Goal: Task Accomplishment & Management: Manage account settings

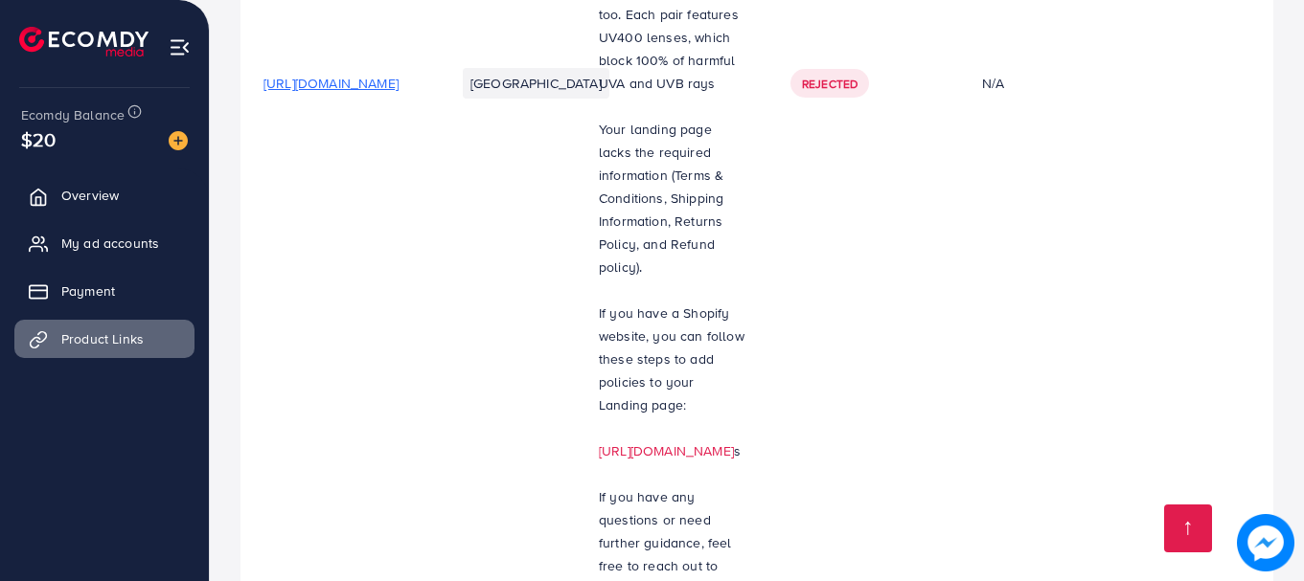
scroll to position [0, 580]
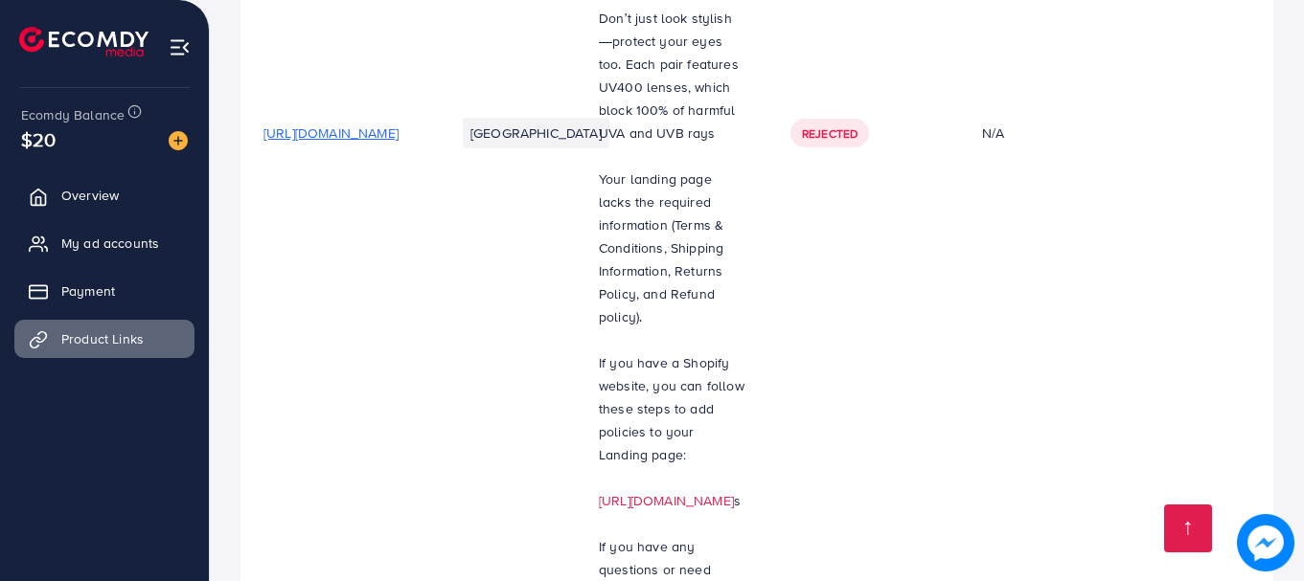
scroll to position [1830, 0]
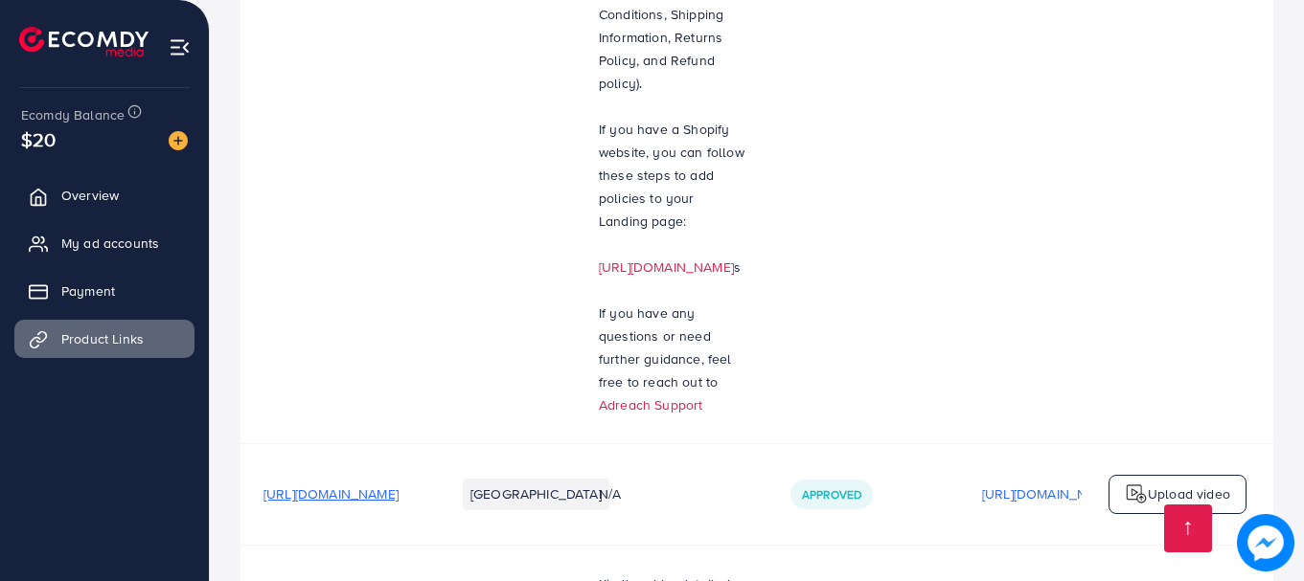
drag, startPoint x: 794, startPoint y: 489, endPoint x: 918, endPoint y: 484, distance: 123.7
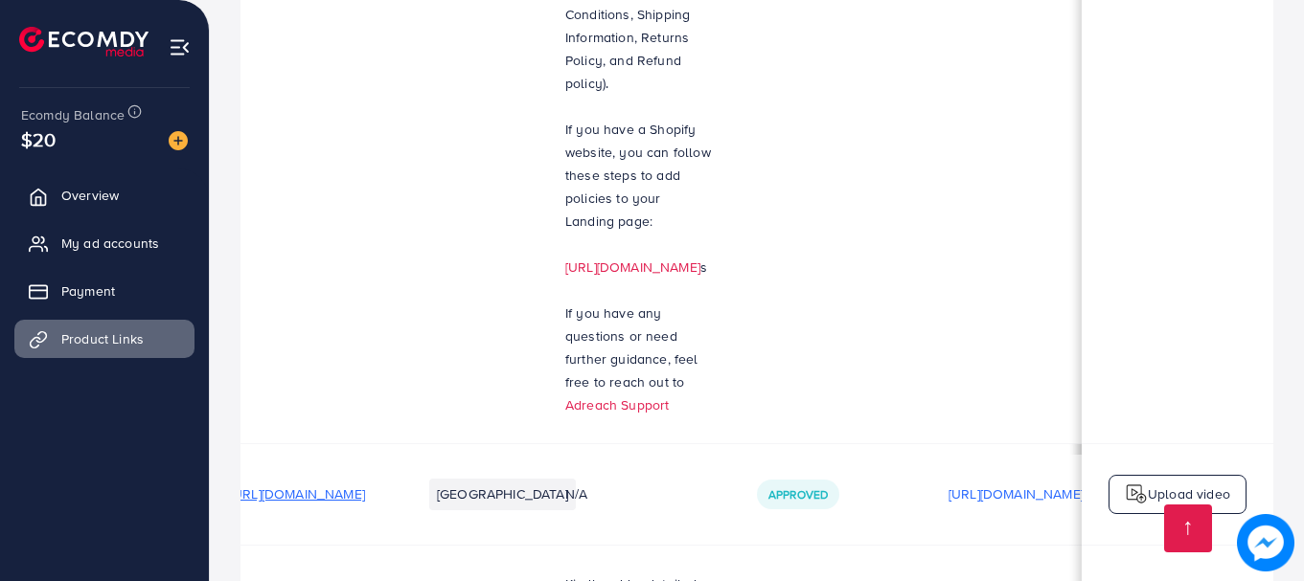
scroll to position [0, 0]
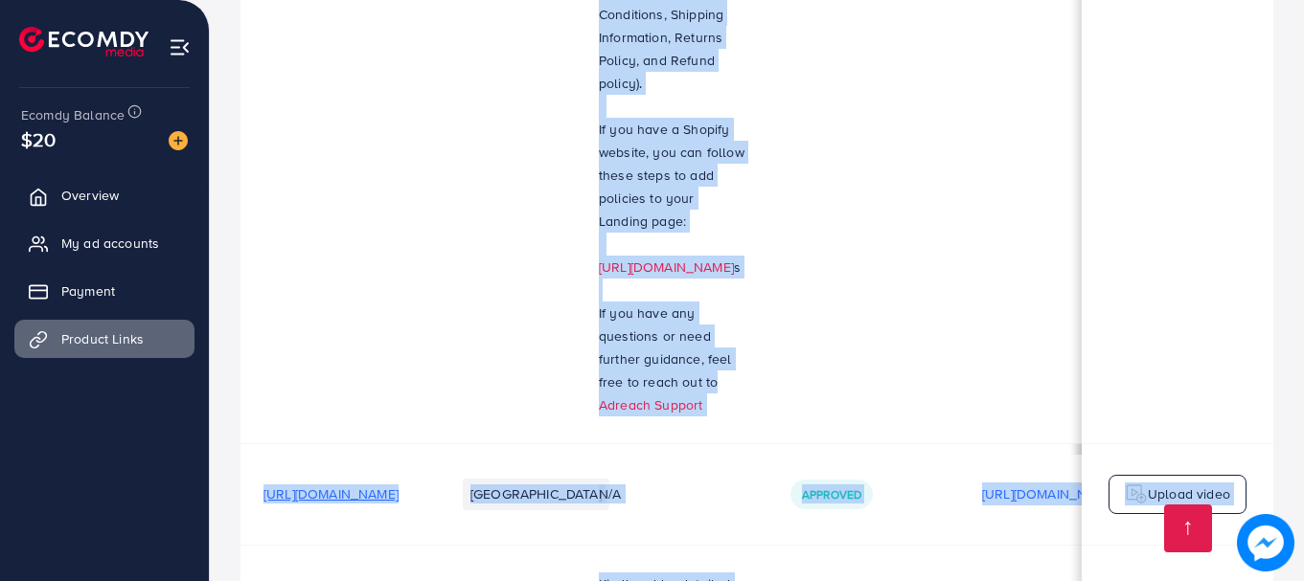
drag, startPoint x: 827, startPoint y: 494, endPoint x: 1083, endPoint y: 512, distance: 257.3
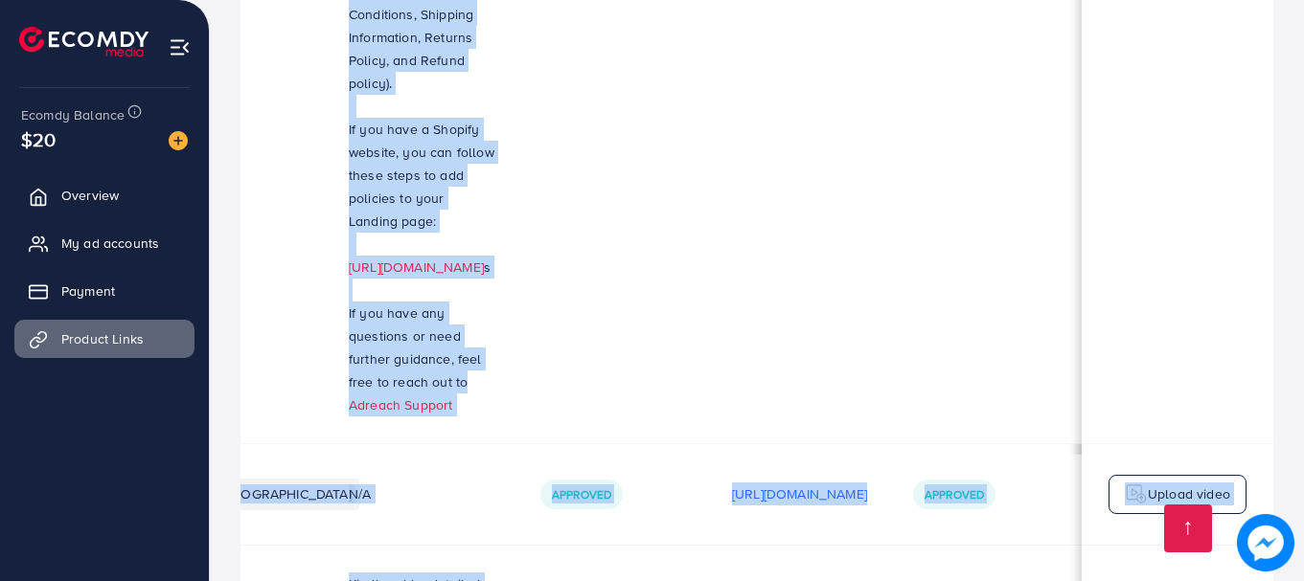
scroll to position [2, 423]
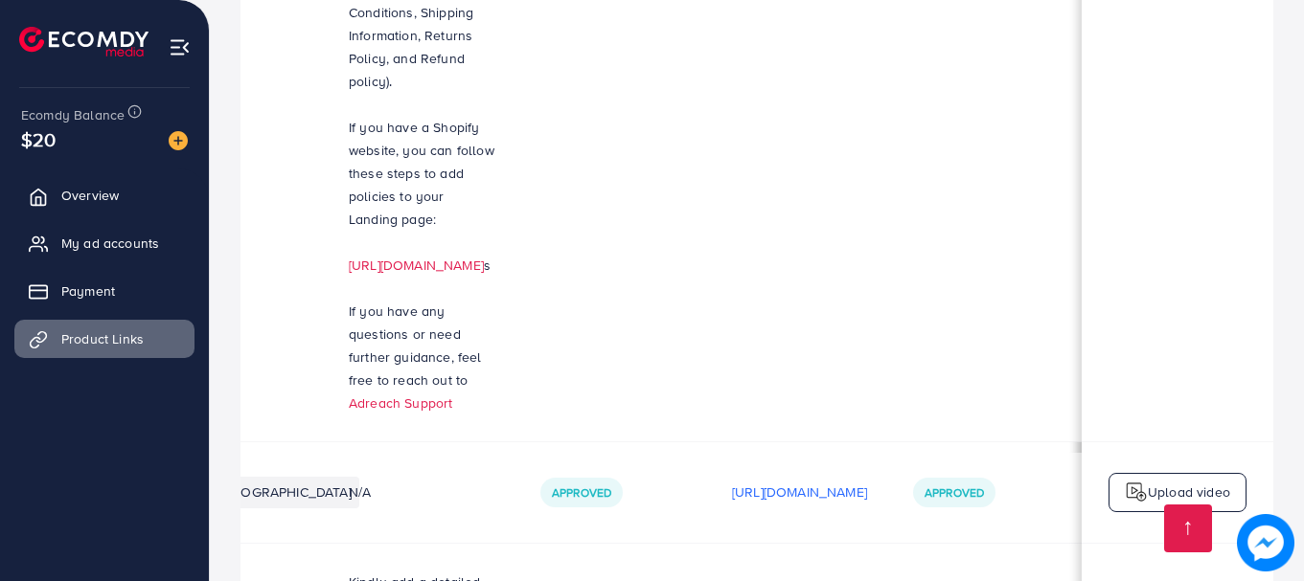
drag, startPoint x: 1054, startPoint y: 488, endPoint x: 1125, endPoint y: 499, distance: 71.8
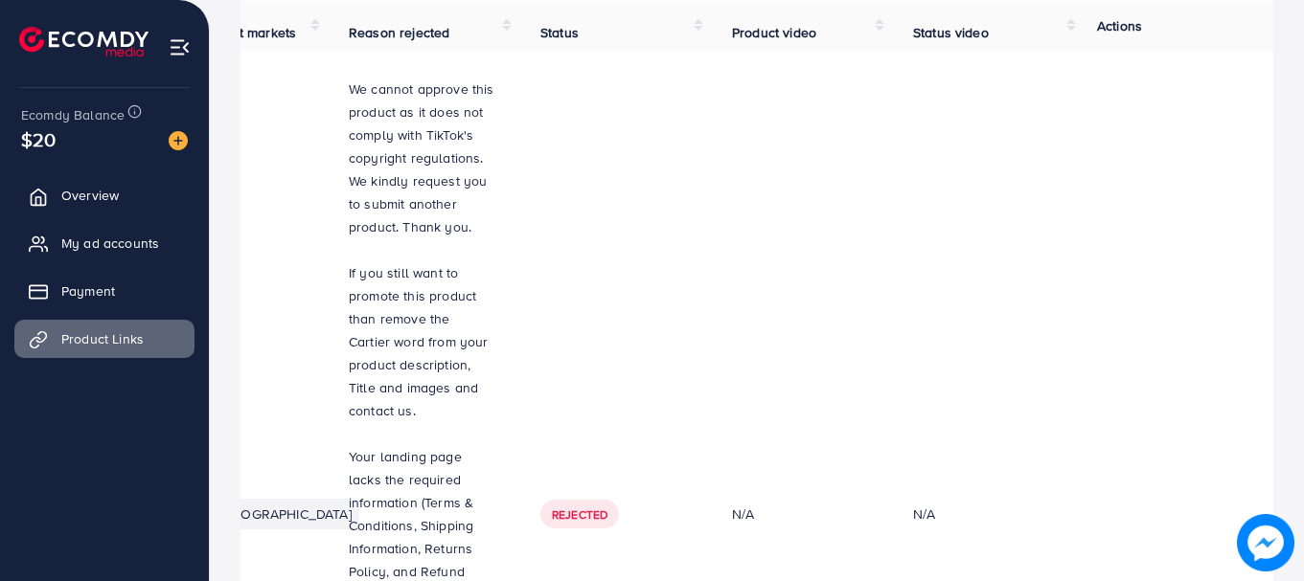
scroll to position [0, 0]
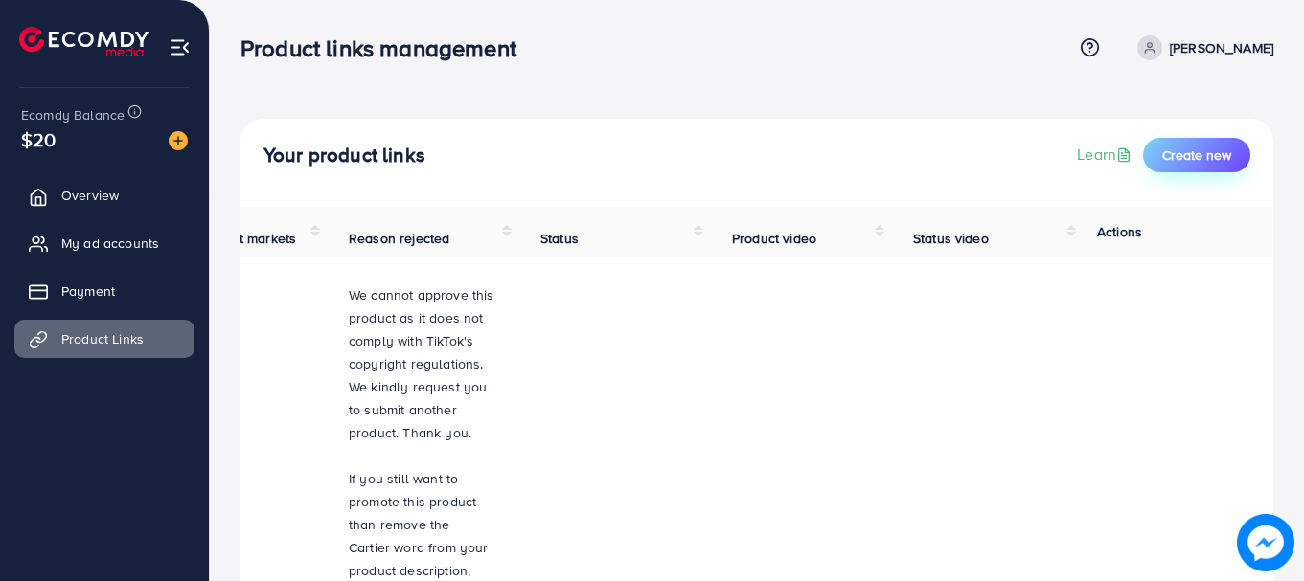
click at [1187, 158] on span "Create new" at bounding box center [1196, 155] width 69 height 19
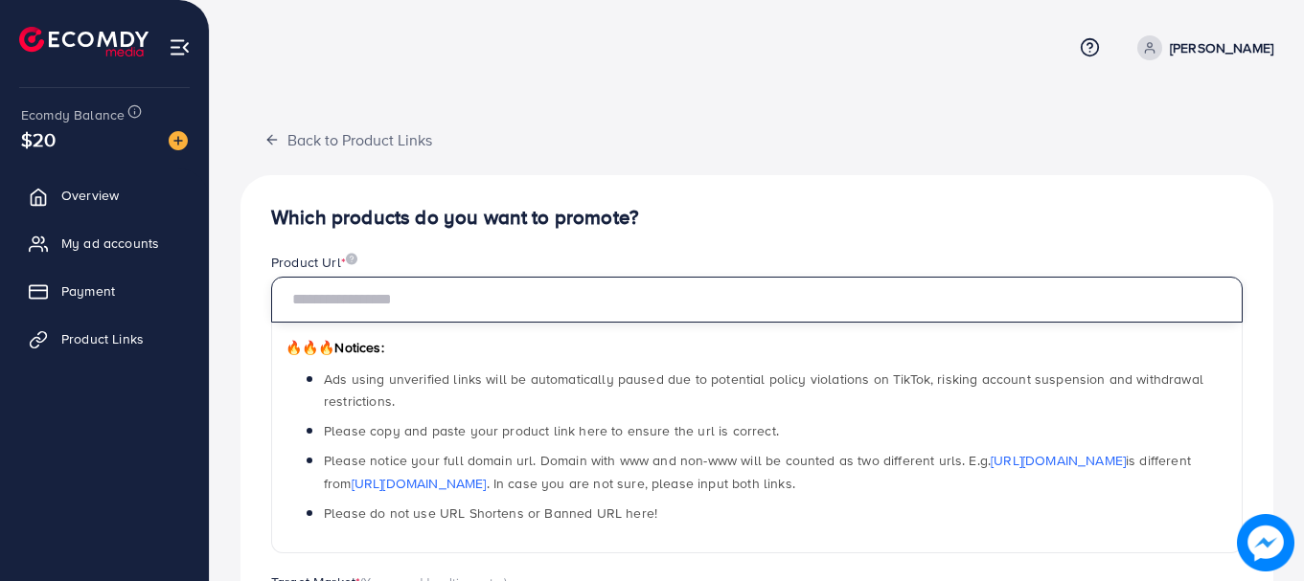
click at [694, 308] on input "text" at bounding box center [756, 300] width 971 height 46
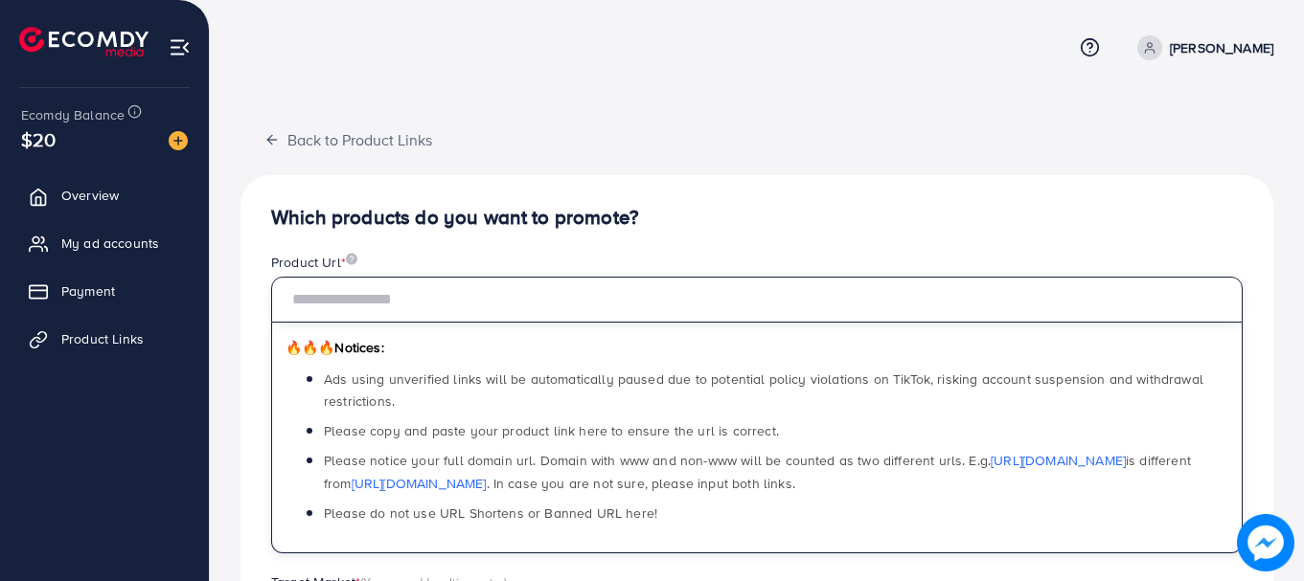
paste input "**********"
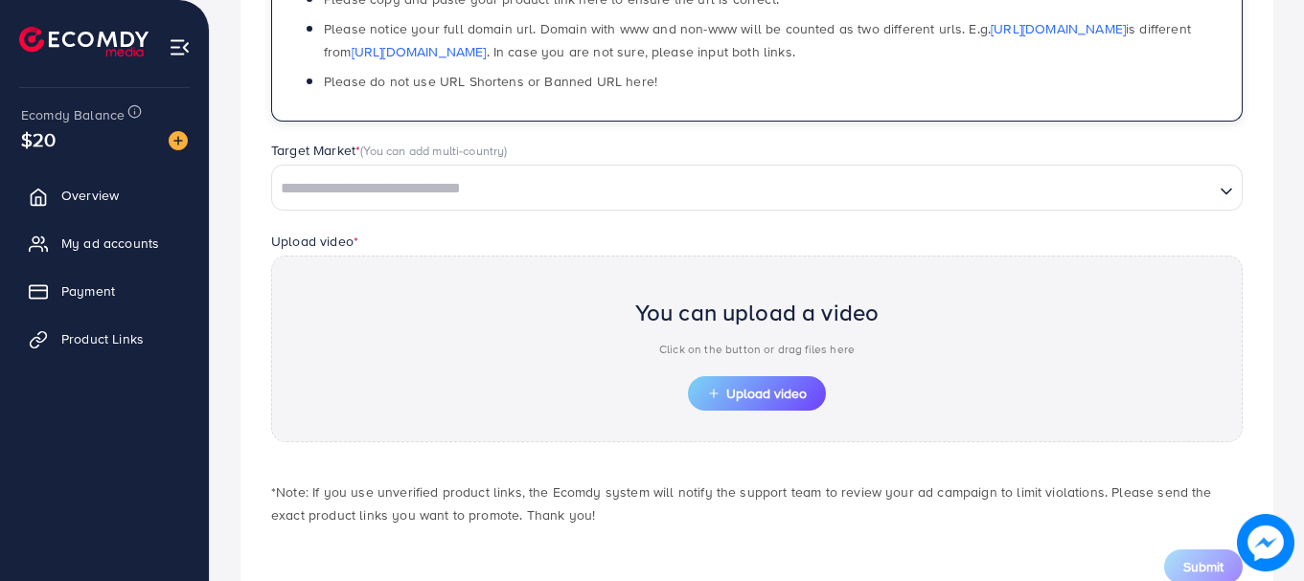
scroll to position [454, 0]
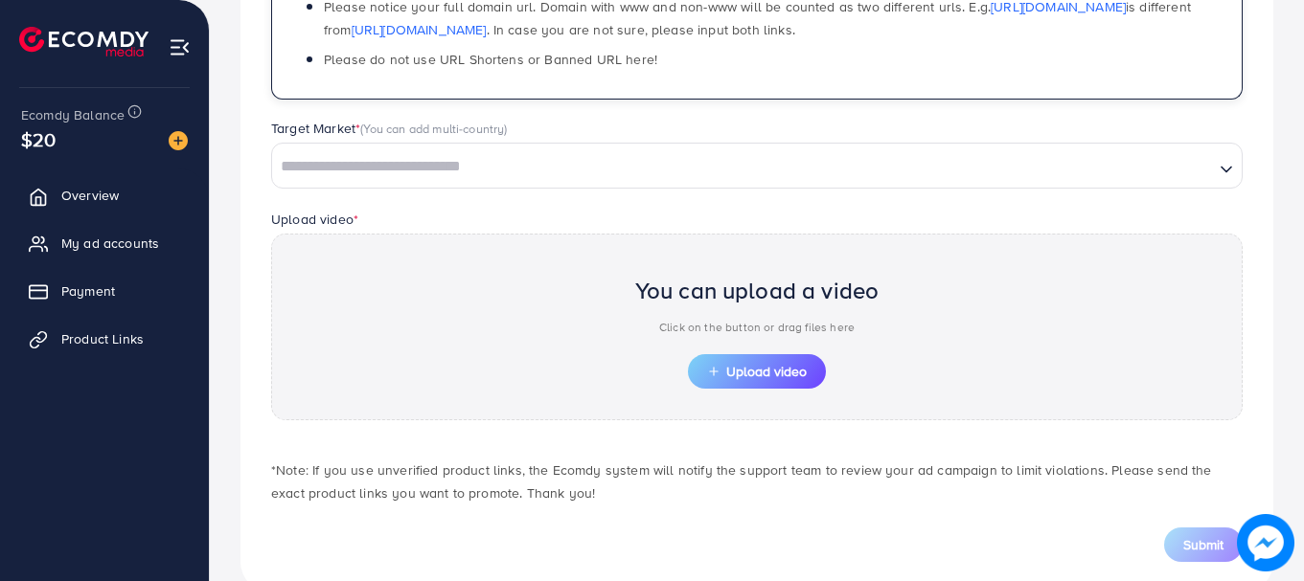
type input "**********"
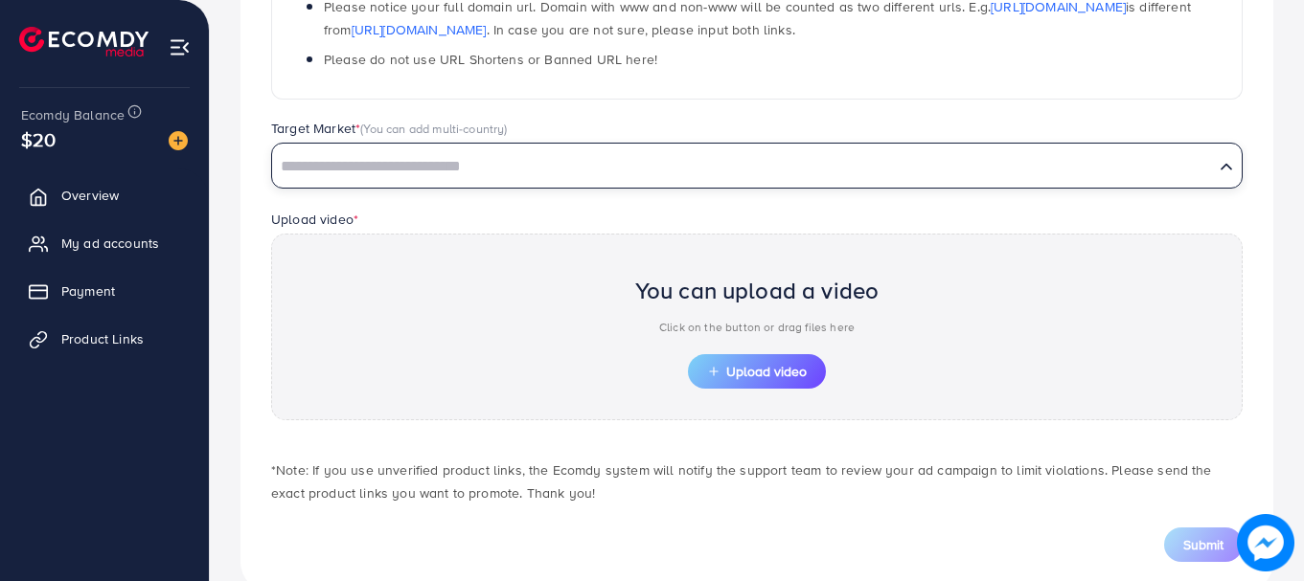
click at [754, 167] on input "Search for option" at bounding box center [743, 167] width 938 height 30
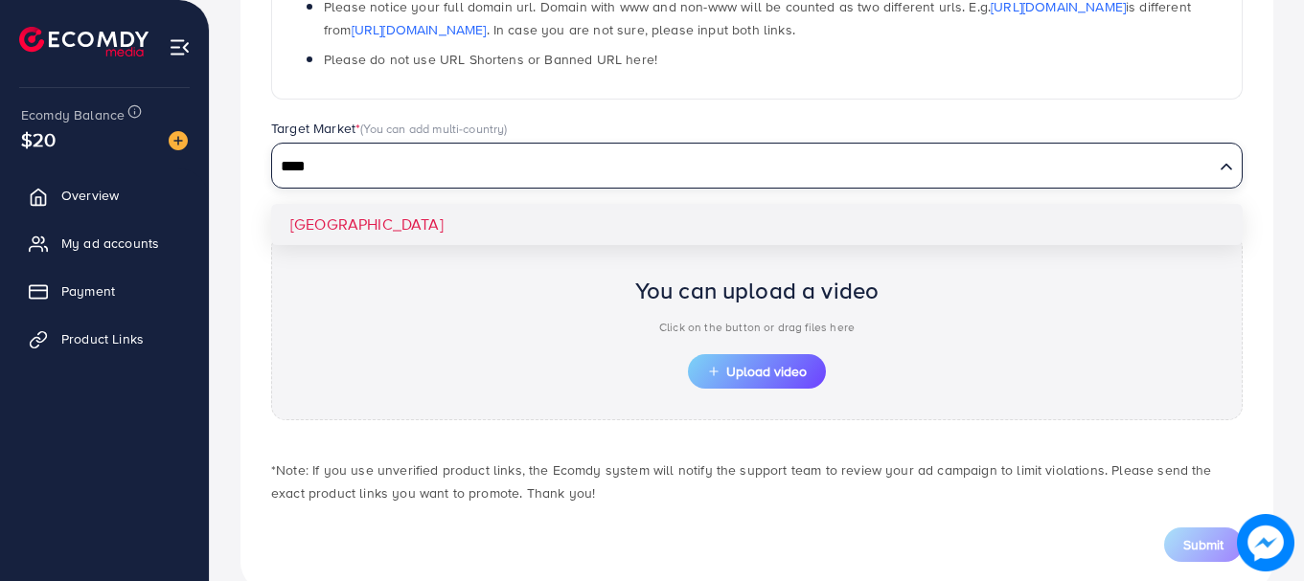
type input "****"
click at [716, 216] on div "**********" at bounding box center [756, 157] width 1033 height 872
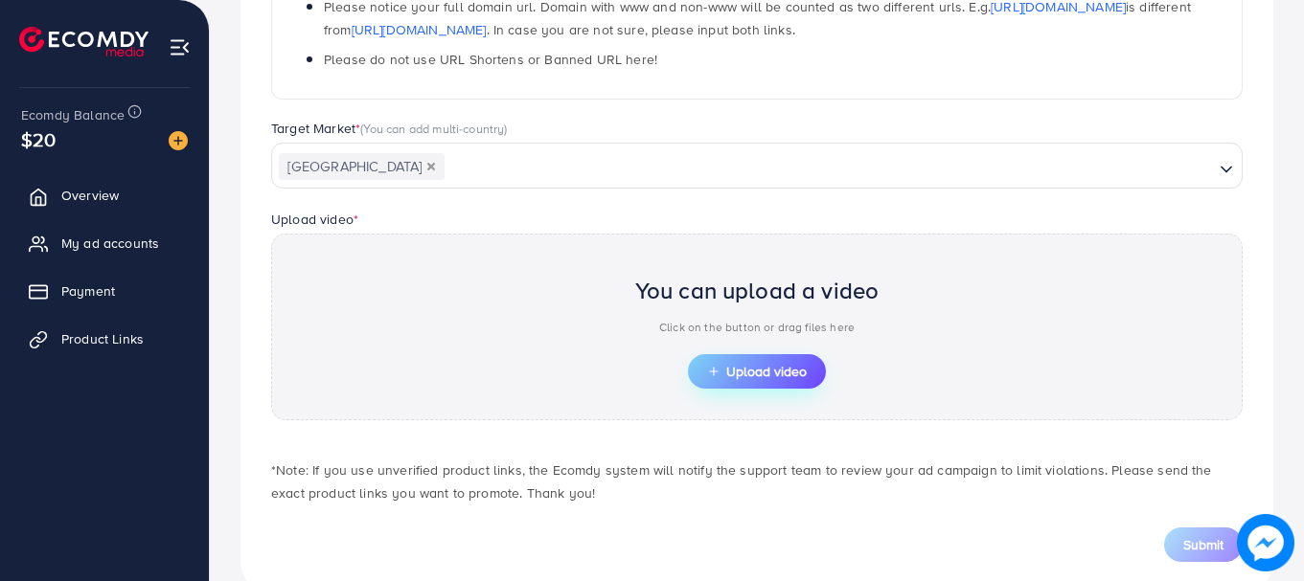
click at [751, 376] on span "Upload video" at bounding box center [757, 371] width 100 height 13
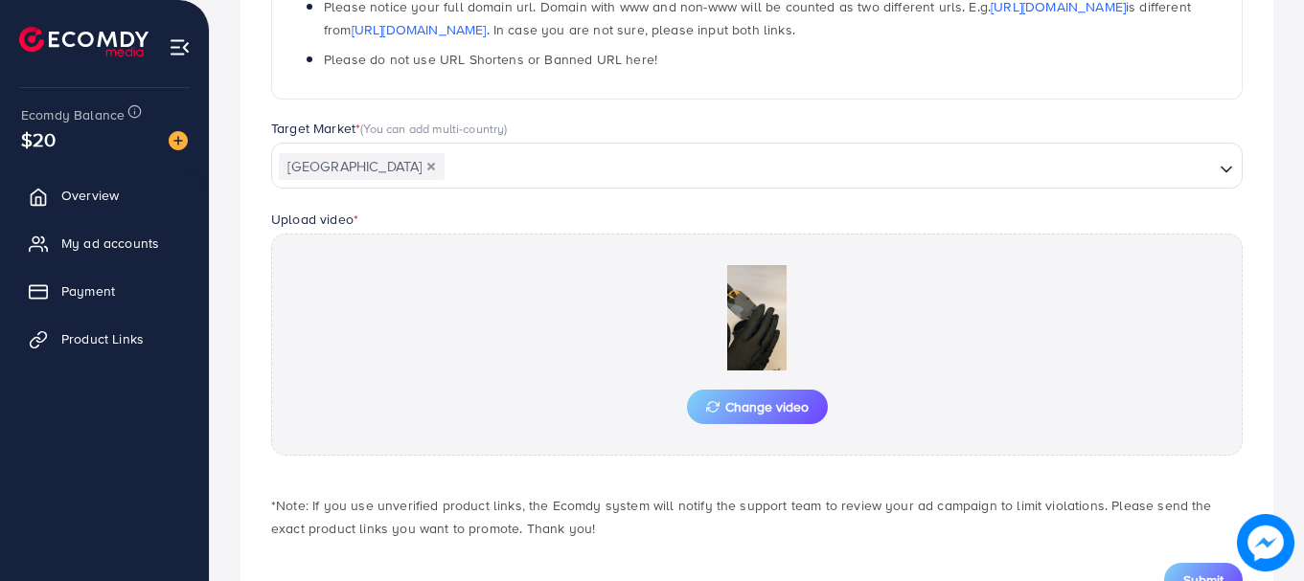
scroll to position [532, 0]
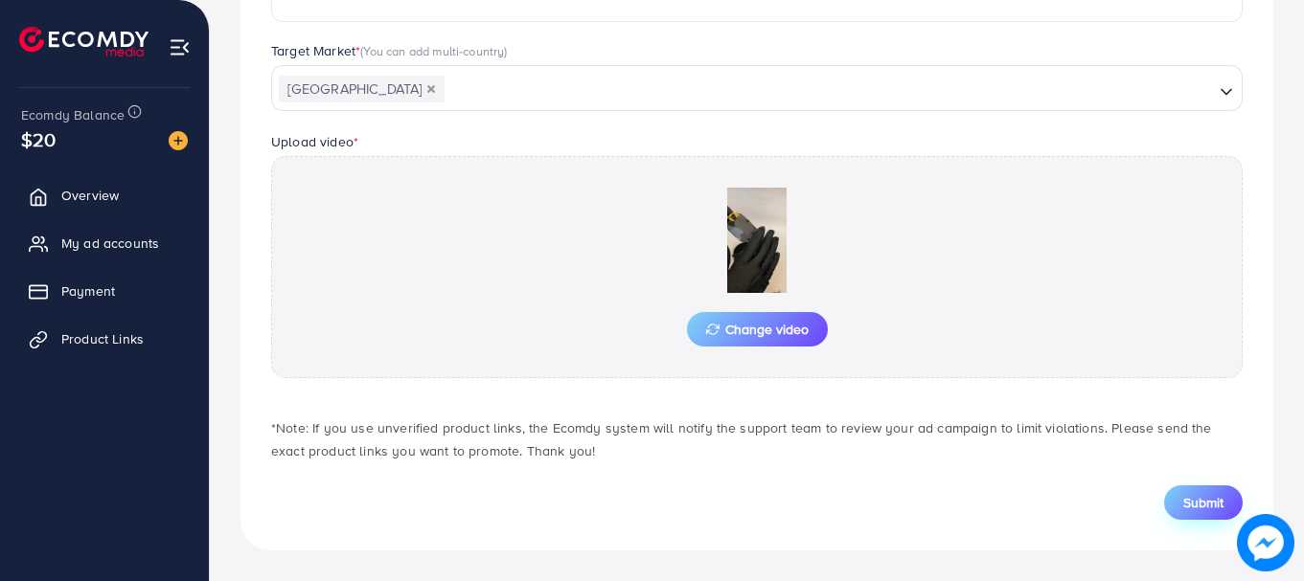
click at [1185, 496] on span "Submit" at bounding box center [1203, 502] width 40 height 19
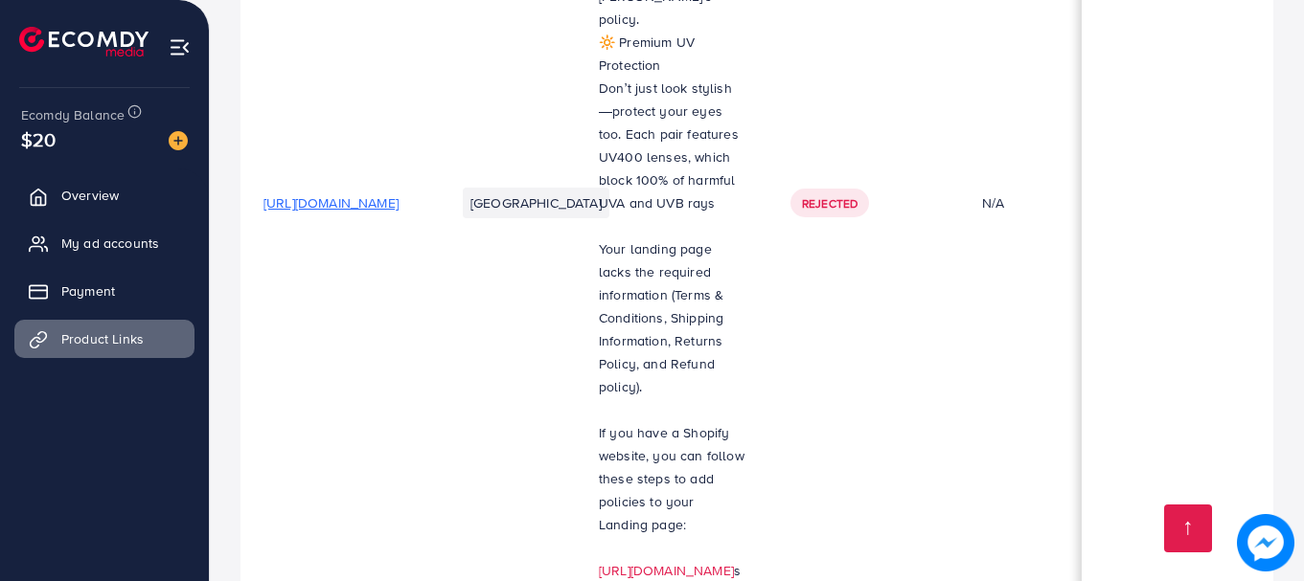
scroll to position [1930, 0]
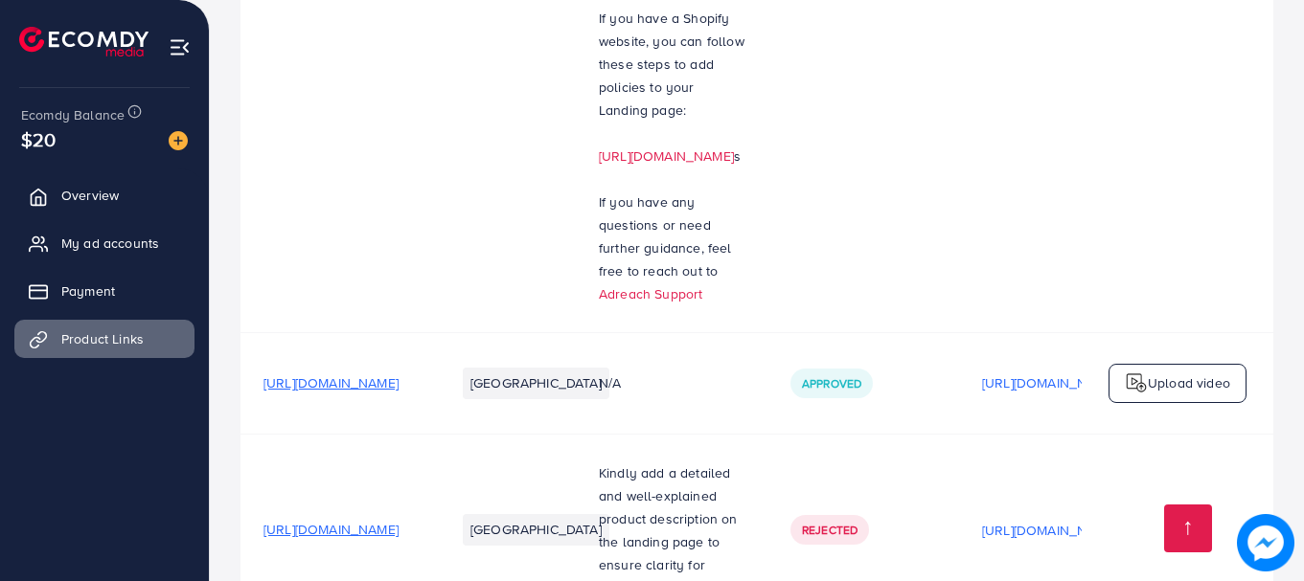
scroll to position [1963, 0]
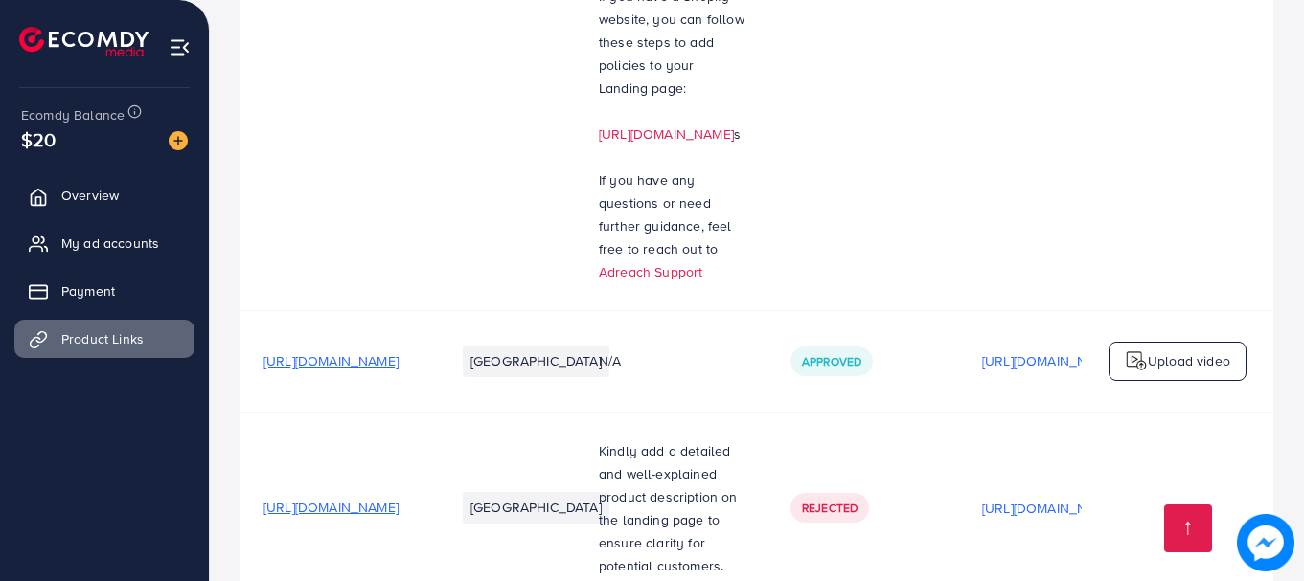
drag, startPoint x: 1301, startPoint y: 443, endPoint x: 1308, endPoint y: 467, distance: 24.9
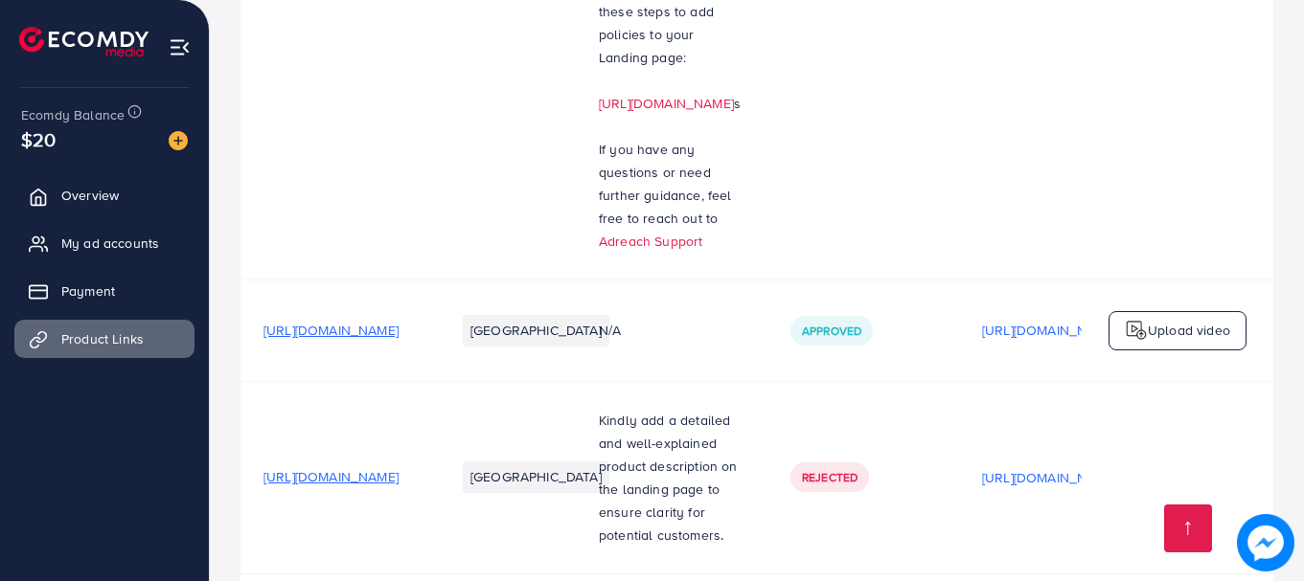
scroll to position [2043, 0]
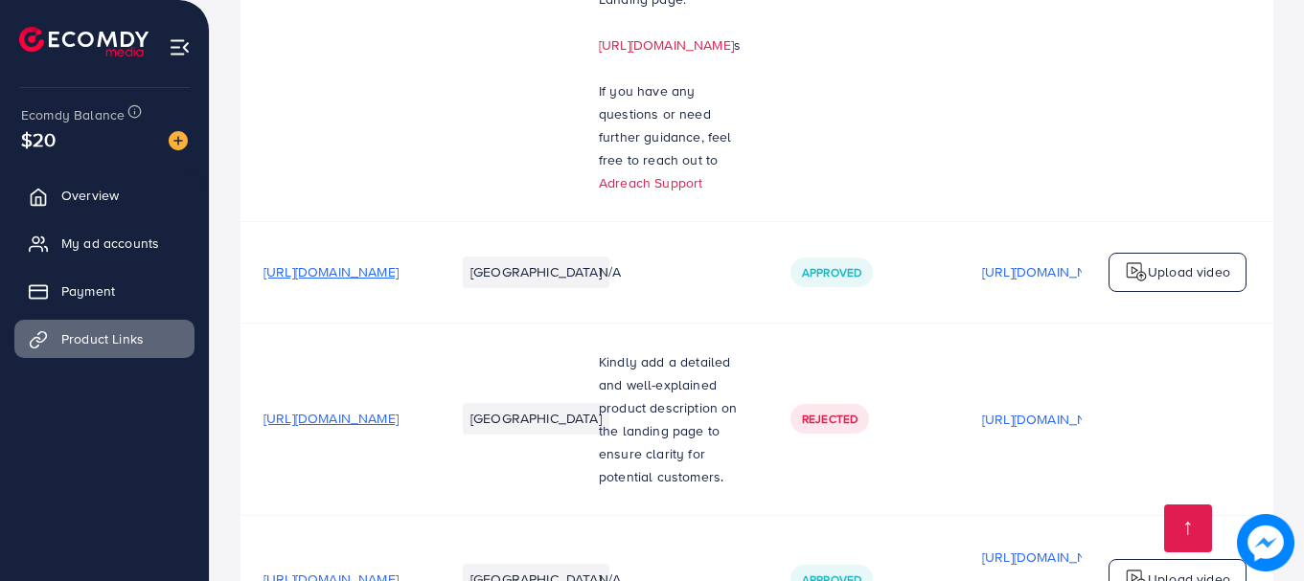
scroll to position [2114, 0]
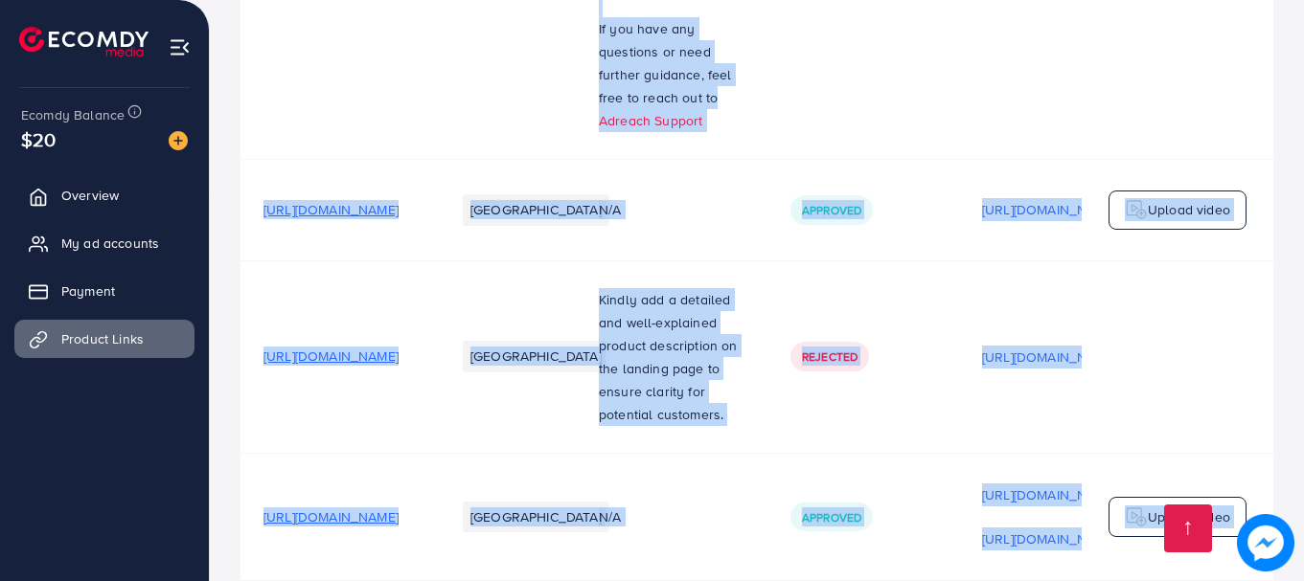
drag, startPoint x: 771, startPoint y: 489, endPoint x: 803, endPoint y: 490, distance: 31.7
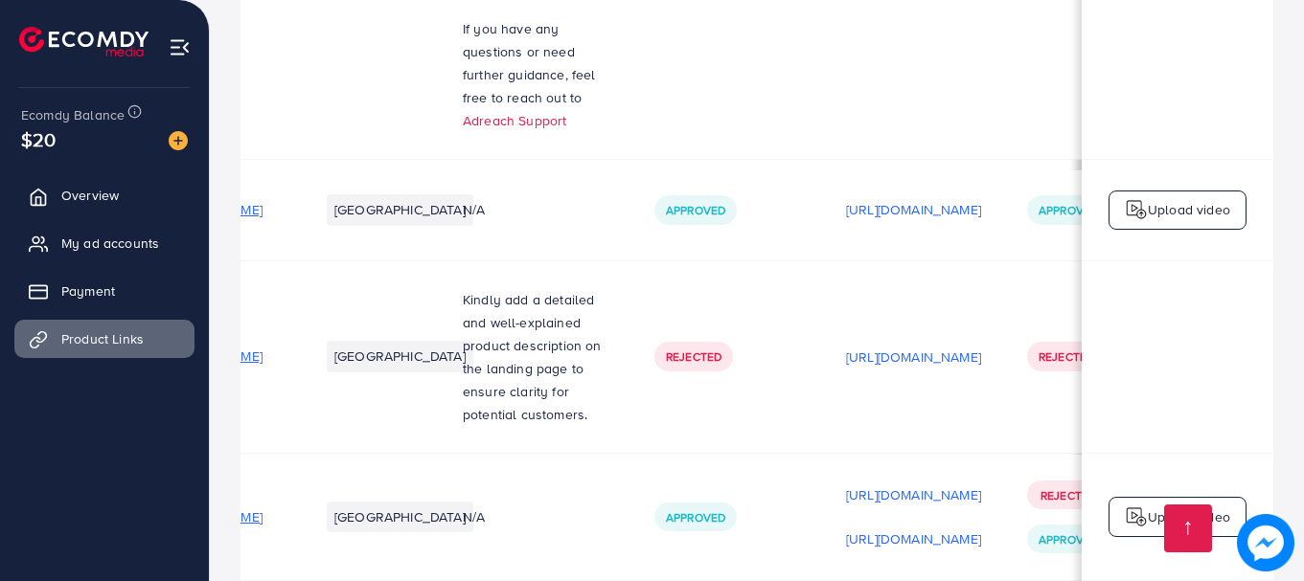
scroll to position [0, 0]
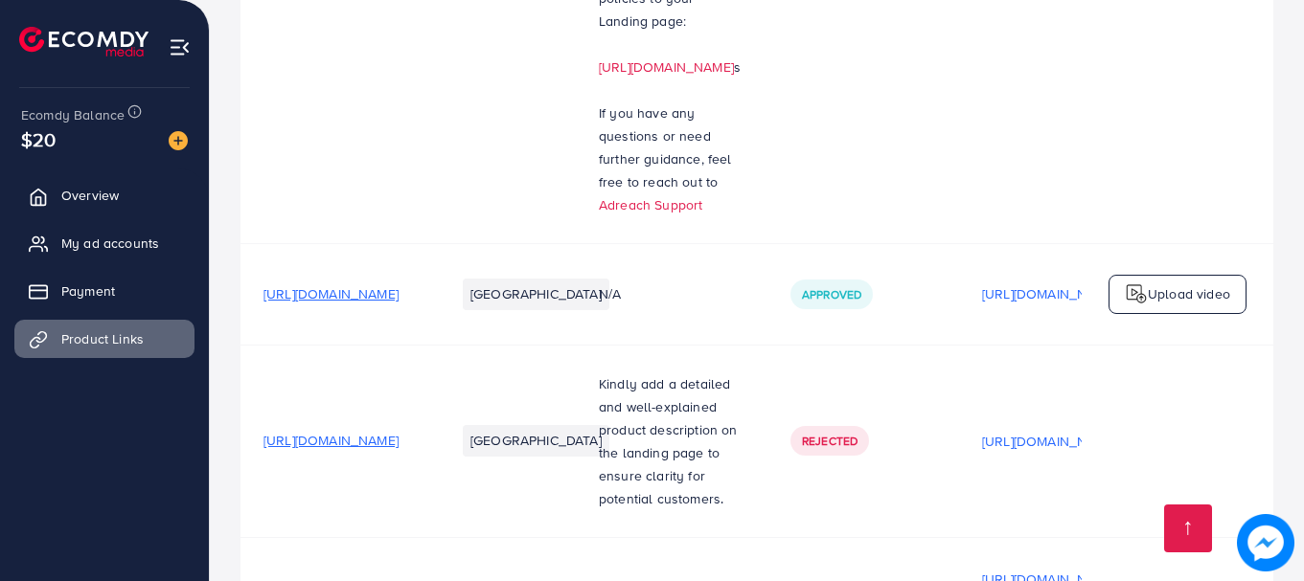
scroll to position [2114, 0]
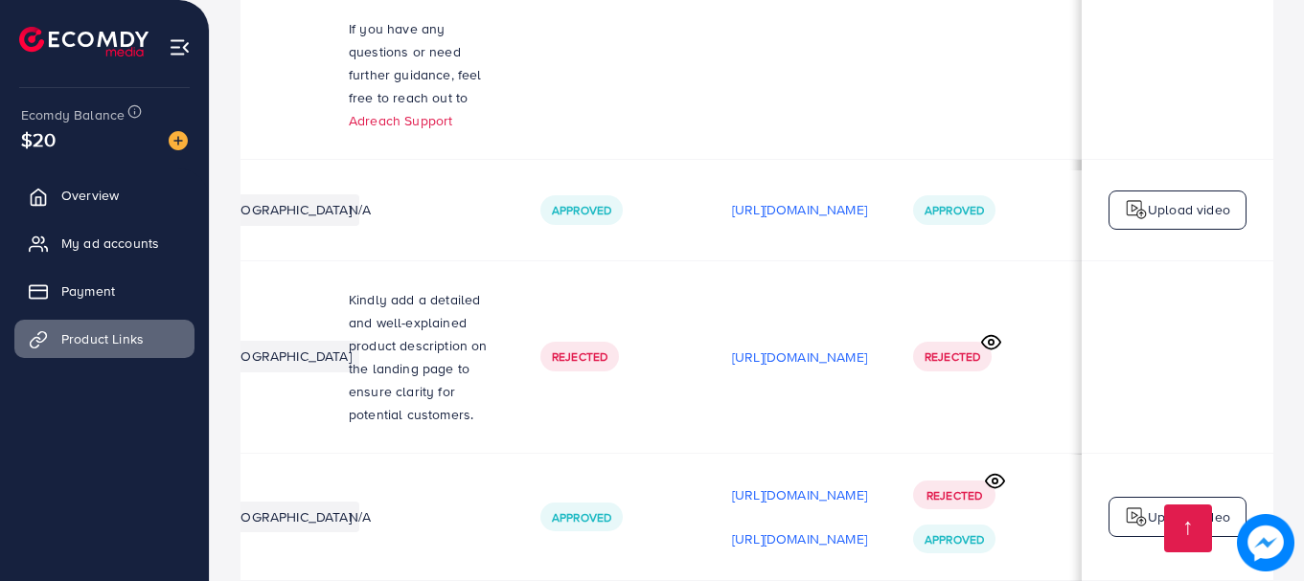
scroll to position [0, 580]
drag, startPoint x: 626, startPoint y: 488, endPoint x: 584, endPoint y: 489, distance: 41.2
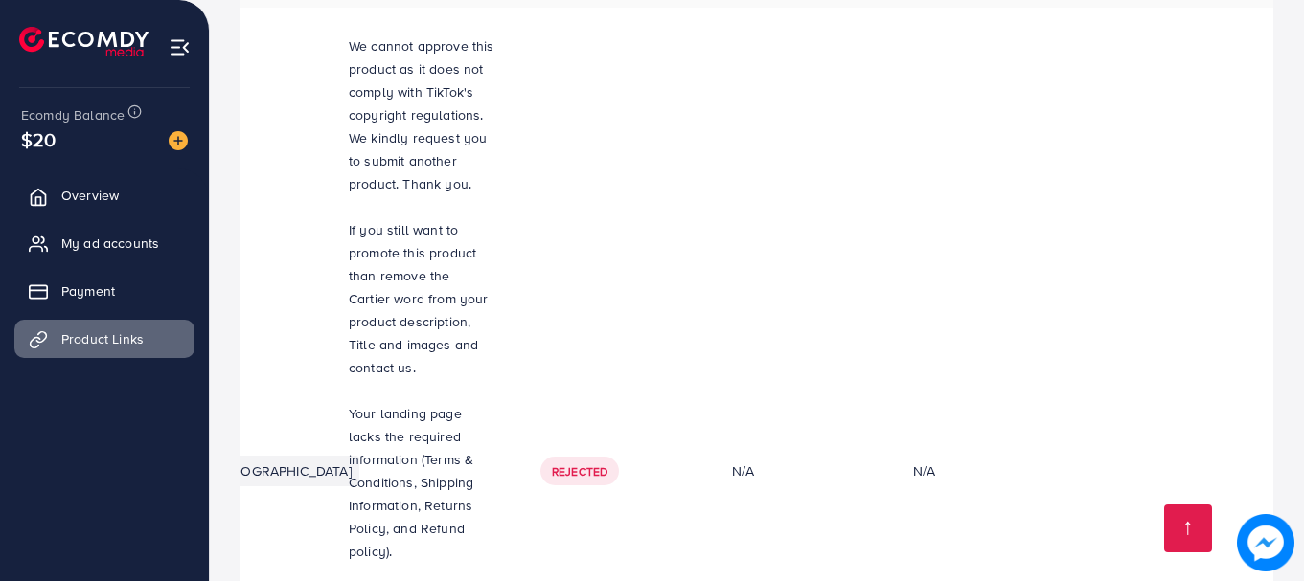
scroll to position [0, 0]
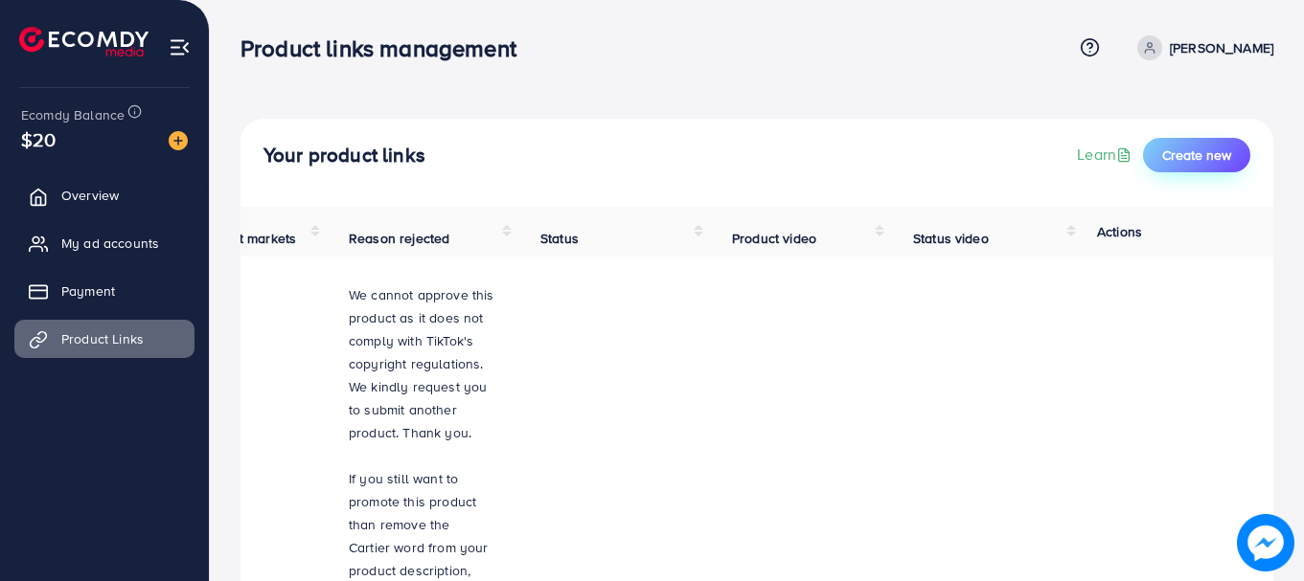
click at [1160, 150] on button "Create new" at bounding box center [1196, 155] width 107 height 34
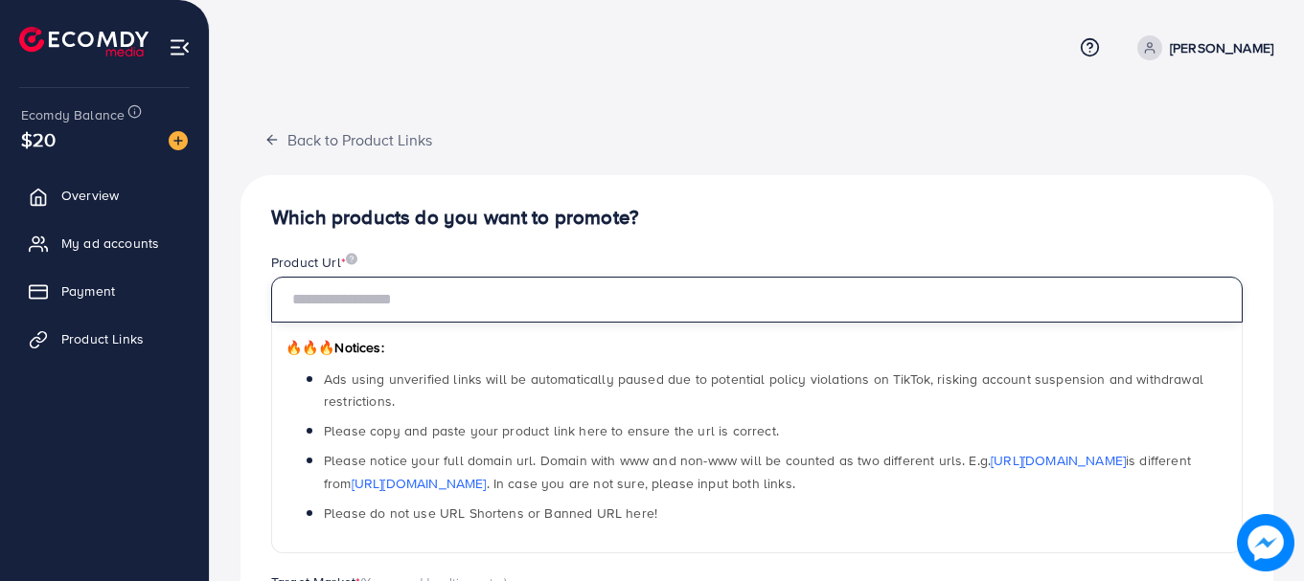
click at [603, 302] on input "text" at bounding box center [756, 300] width 971 height 46
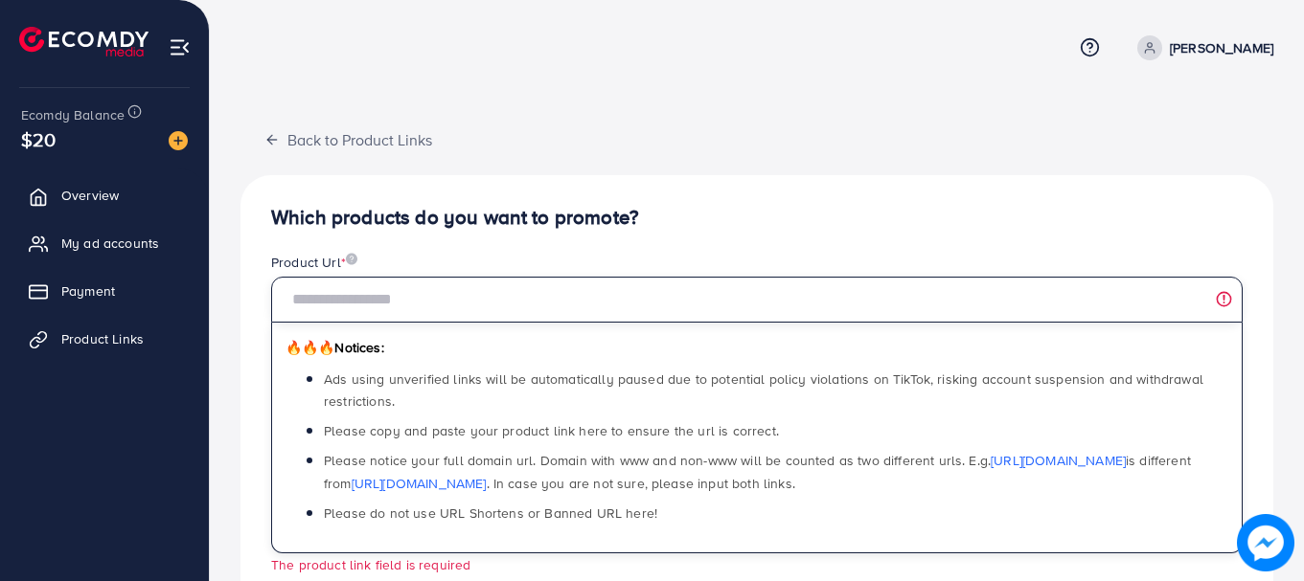
click at [490, 303] on input "text" at bounding box center [756, 300] width 971 height 46
paste input "**********"
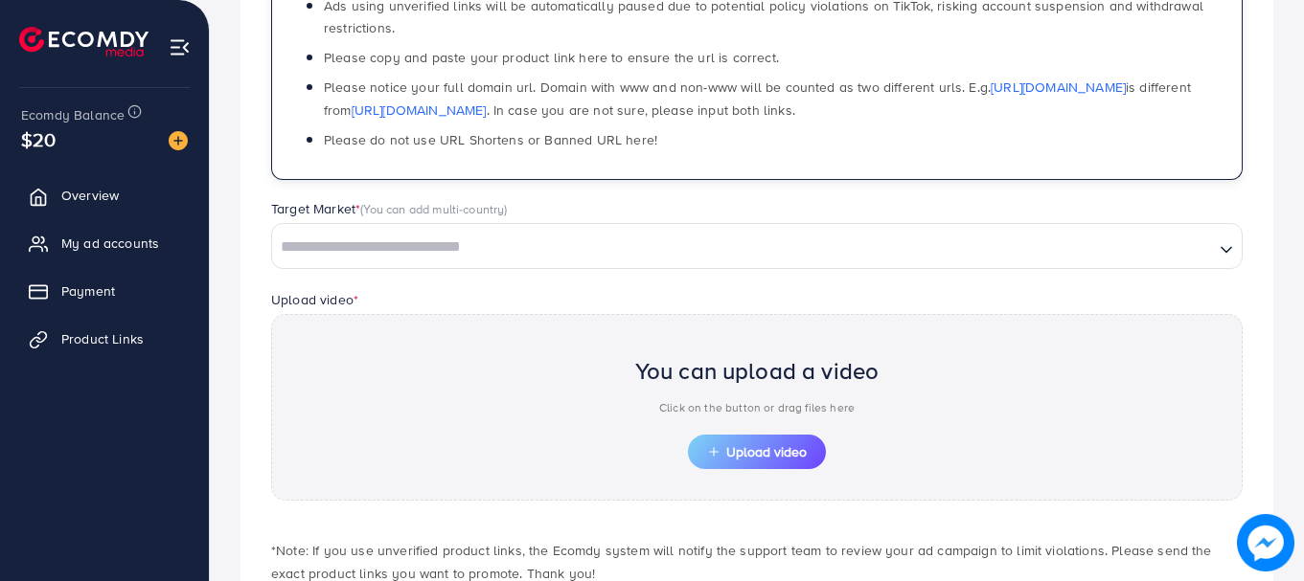
scroll to position [384, 0]
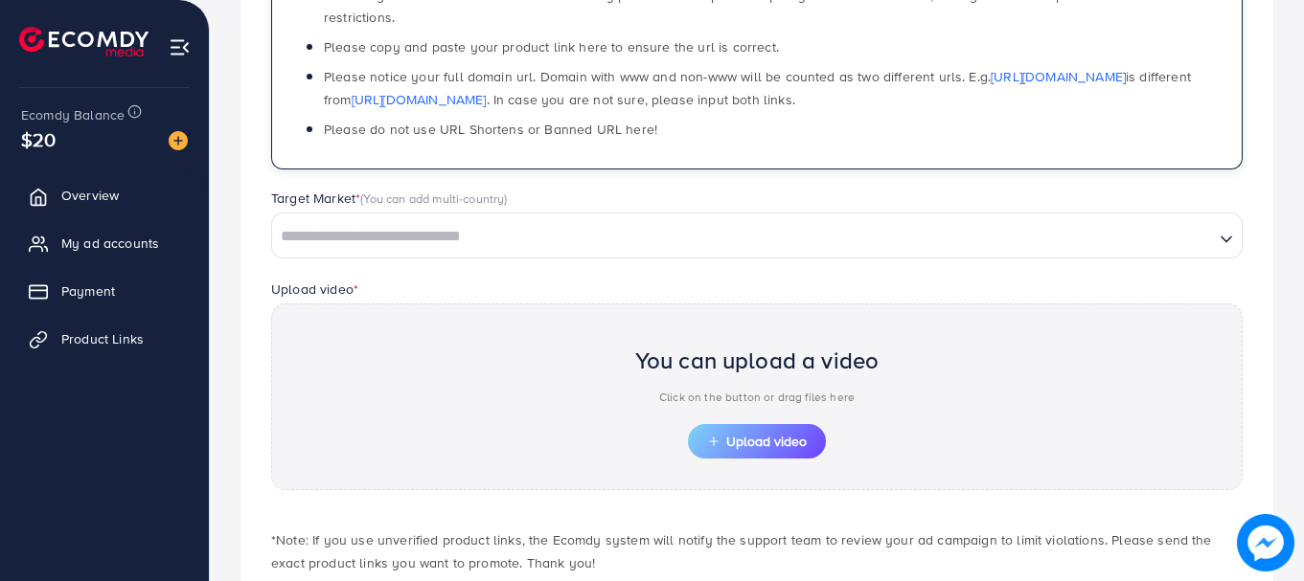
type input "**********"
click at [883, 240] on input "Search for option" at bounding box center [743, 237] width 938 height 30
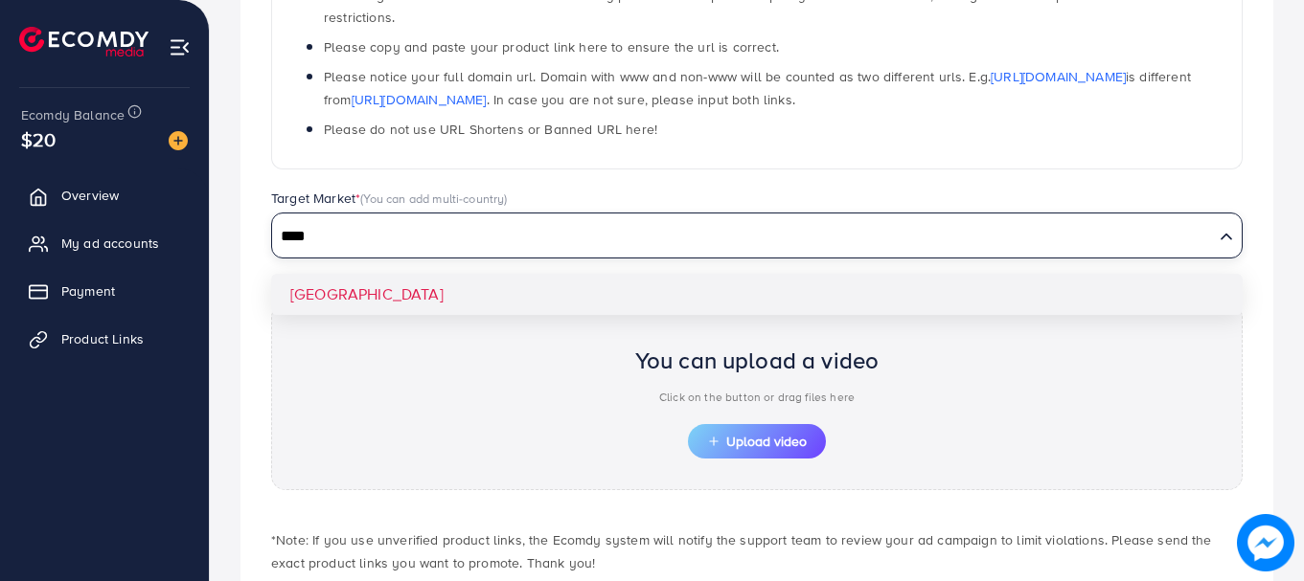
type input "****"
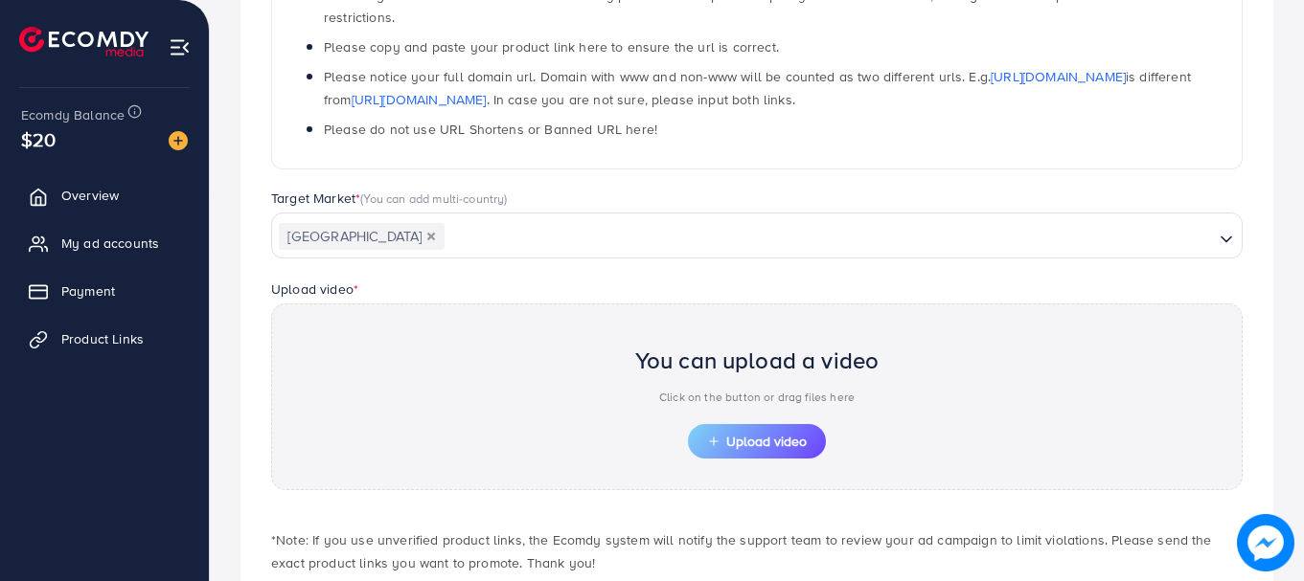
click at [803, 279] on div "**********" at bounding box center [756, 227] width 1033 height 872
click at [777, 436] on span "Upload video" at bounding box center [757, 441] width 100 height 13
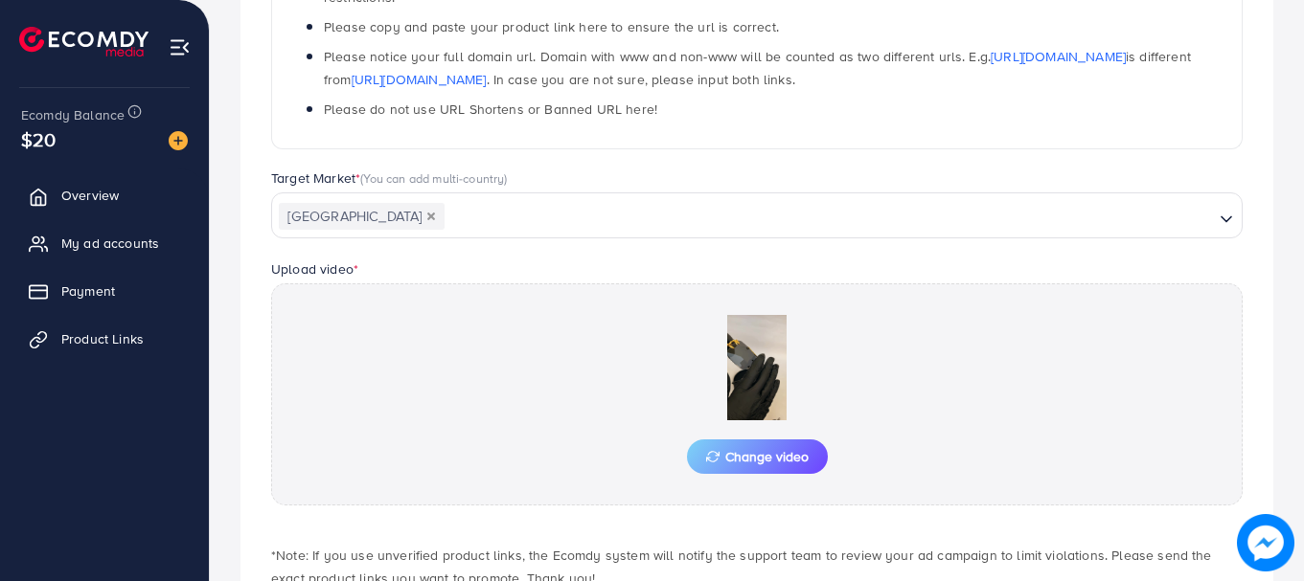
scroll to position [532, 0]
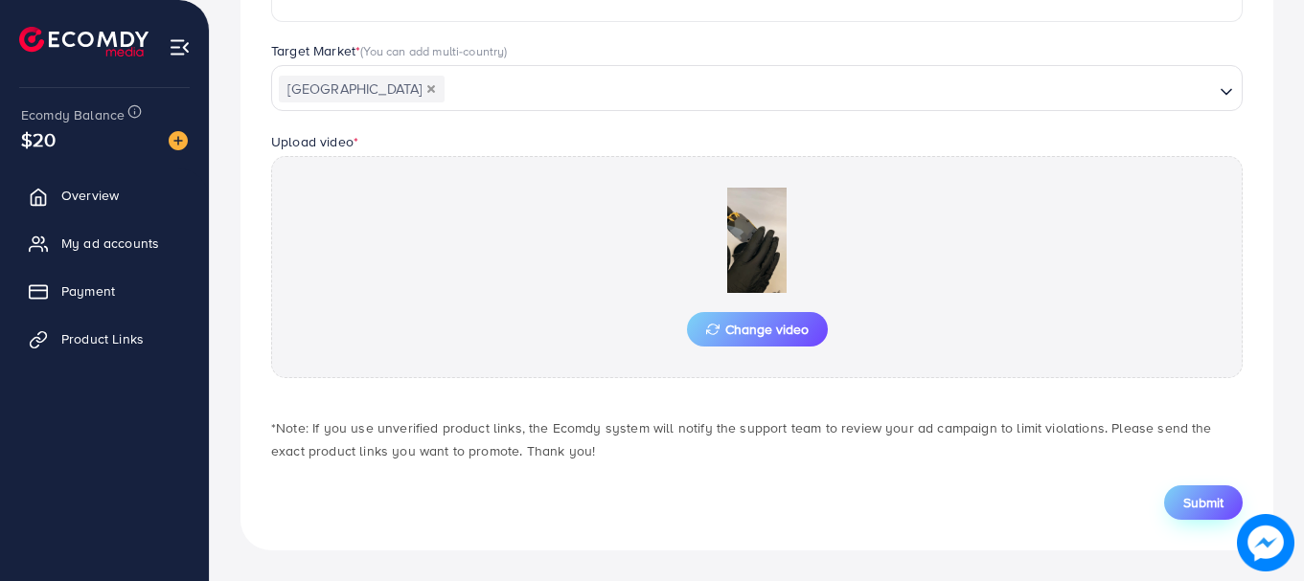
click at [1212, 506] on span "Submit" at bounding box center [1203, 502] width 40 height 19
click at [1212, 505] on span "Submit" at bounding box center [1203, 502] width 40 height 19
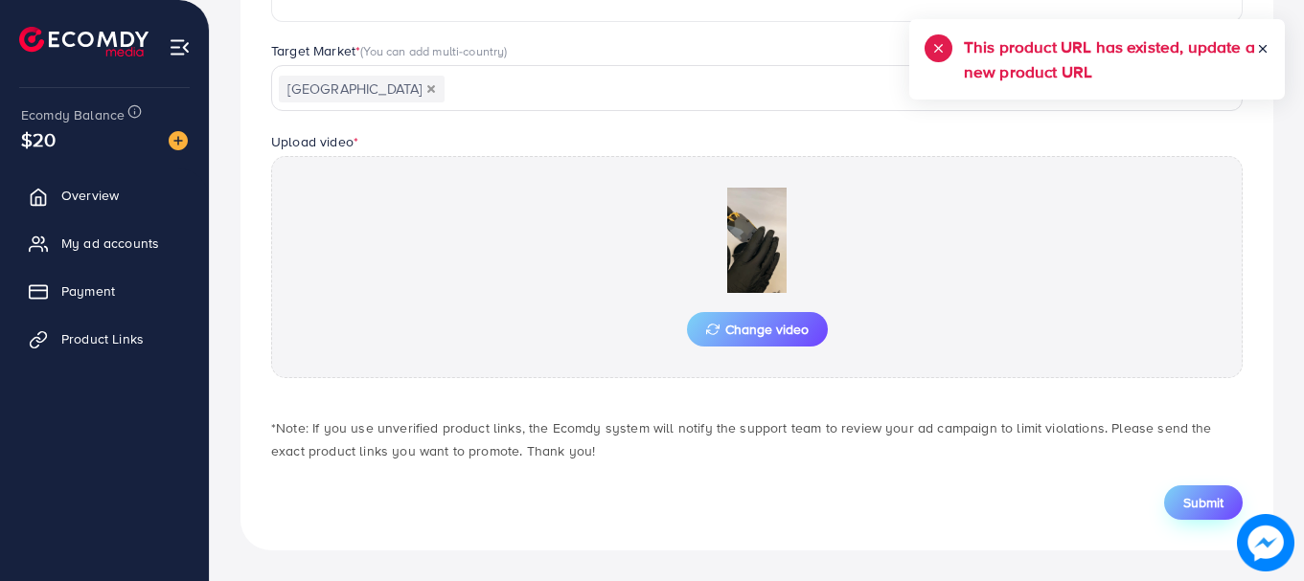
click at [1212, 505] on span "Submit" at bounding box center [1203, 502] width 40 height 19
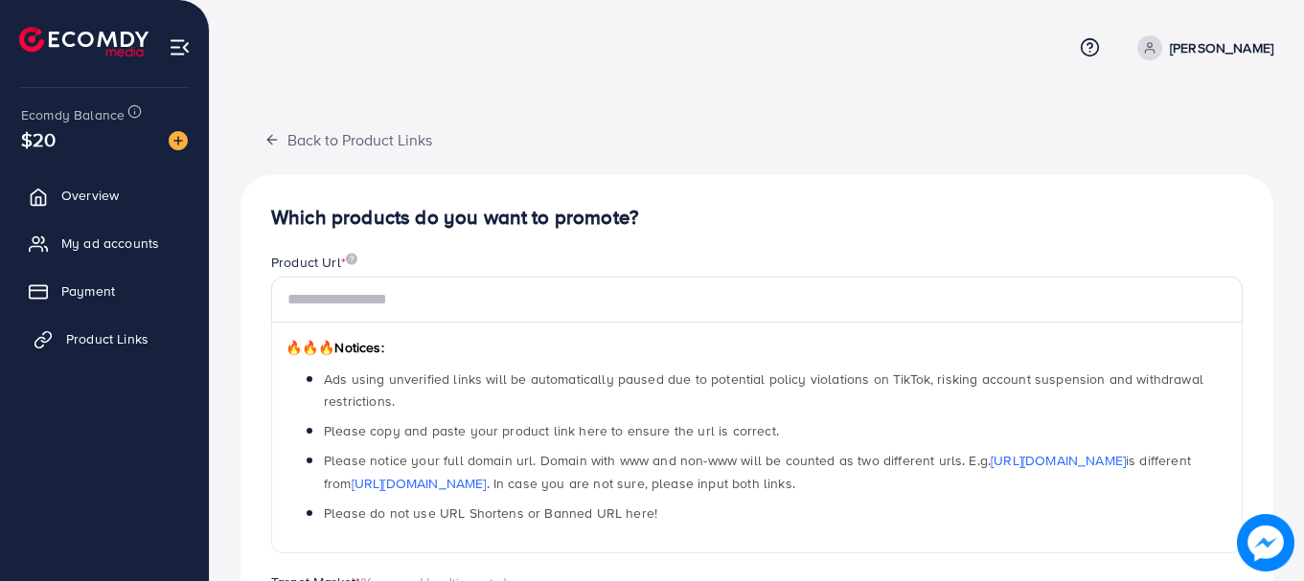
click at [164, 336] on link "Product Links" at bounding box center [104, 339] width 180 height 38
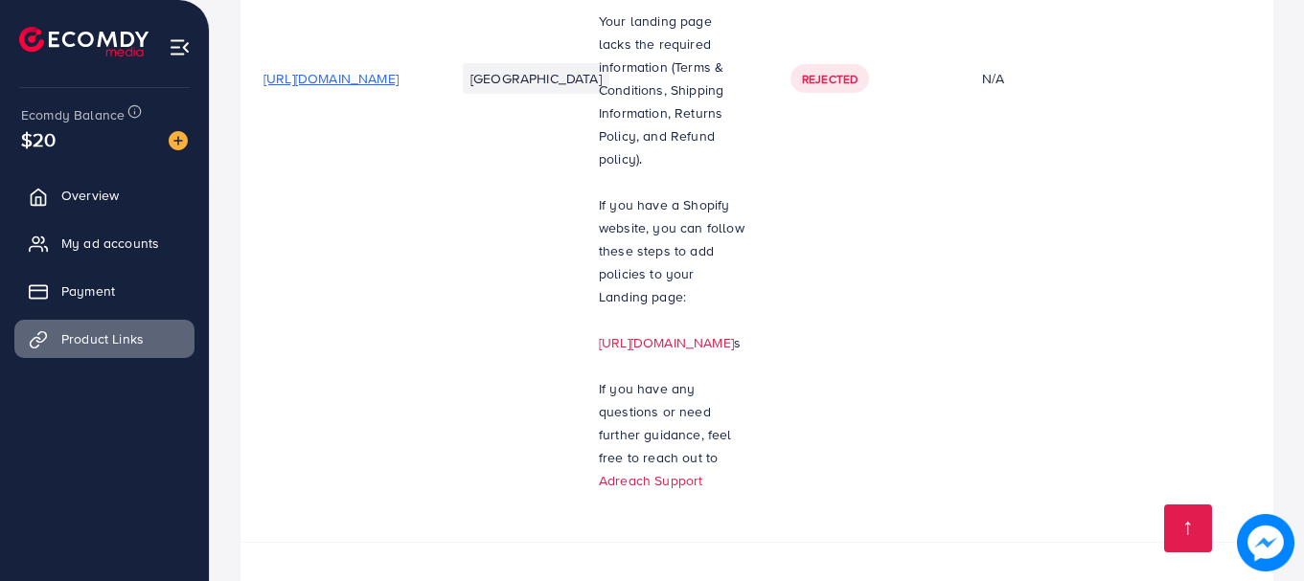
scroll to position [1930, 0]
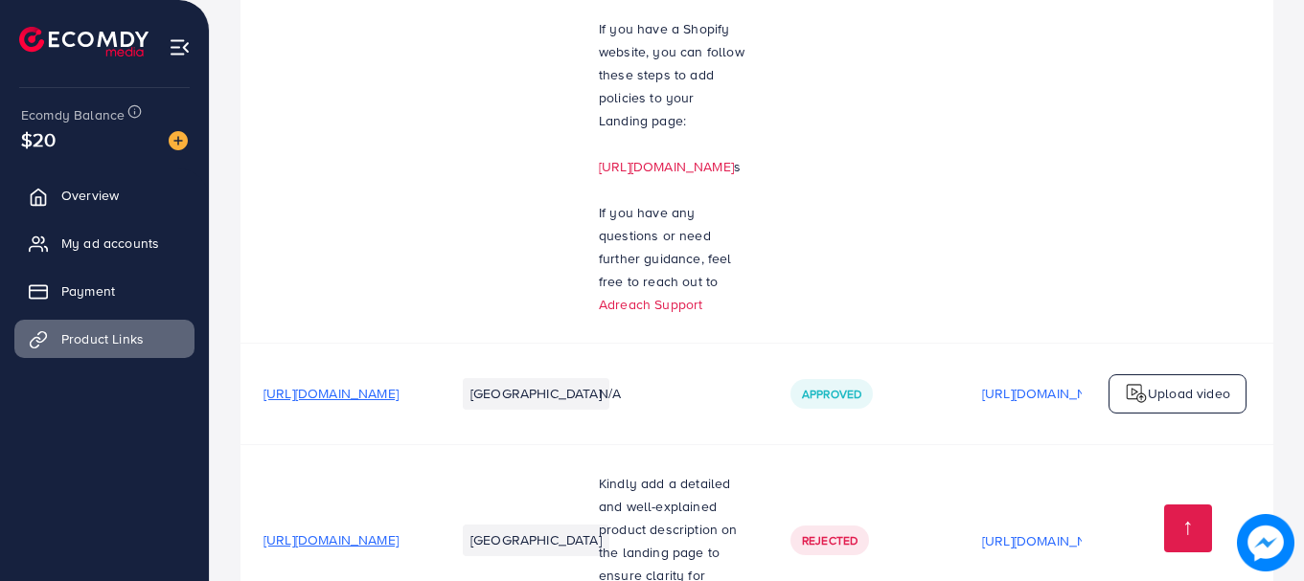
drag, startPoint x: 833, startPoint y: 489, endPoint x: 945, endPoint y: 462, distance: 115.5
drag, startPoint x: 882, startPoint y: 489, endPoint x: 956, endPoint y: 489, distance: 73.8
drag, startPoint x: 878, startPoint y: 487, endPoint x: 951, endPoint y: 482, distance: 73.0
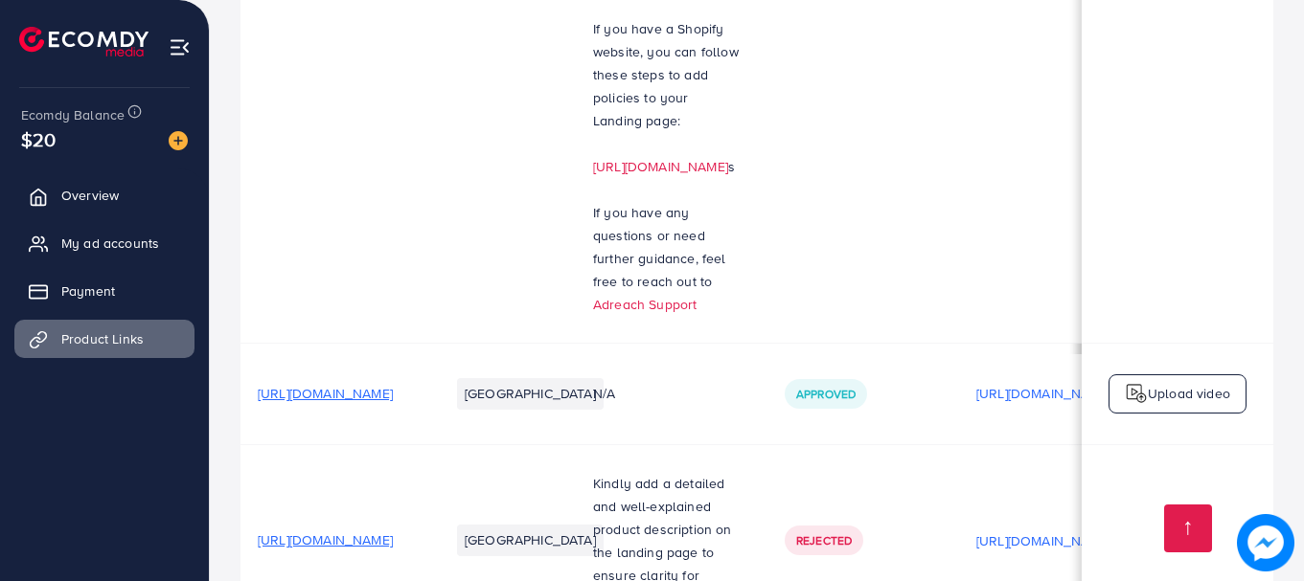
scroll to position [0, 0]
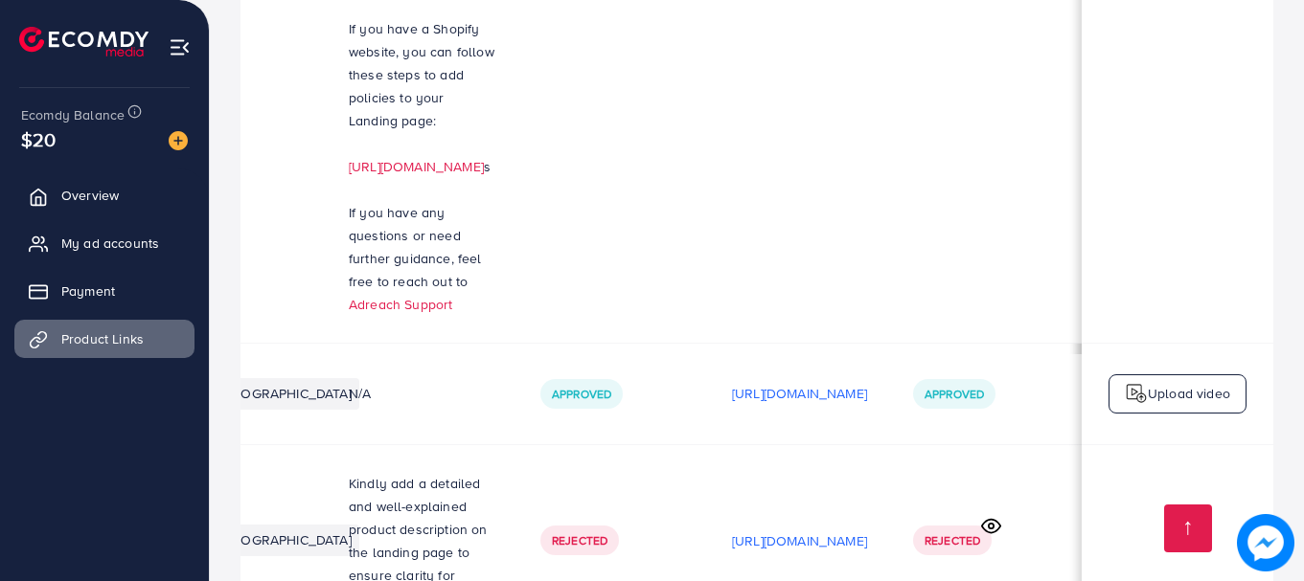
scroll to position [0, 337]
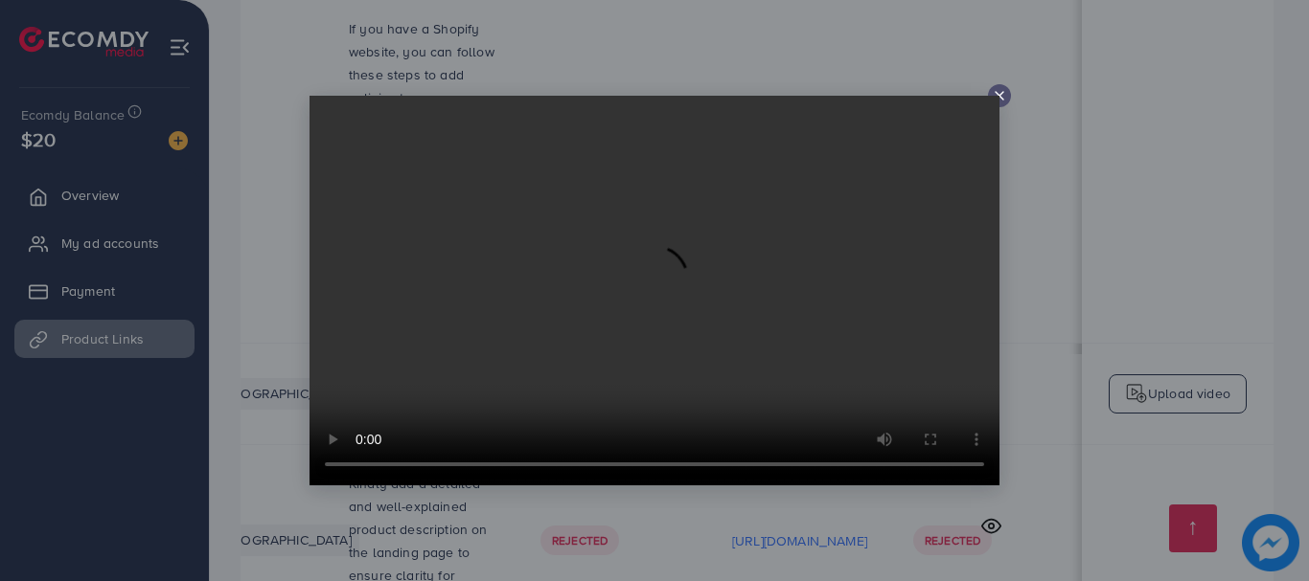
click at [997, 89] on icon at bounding box center [998, 95] width 15 height 15
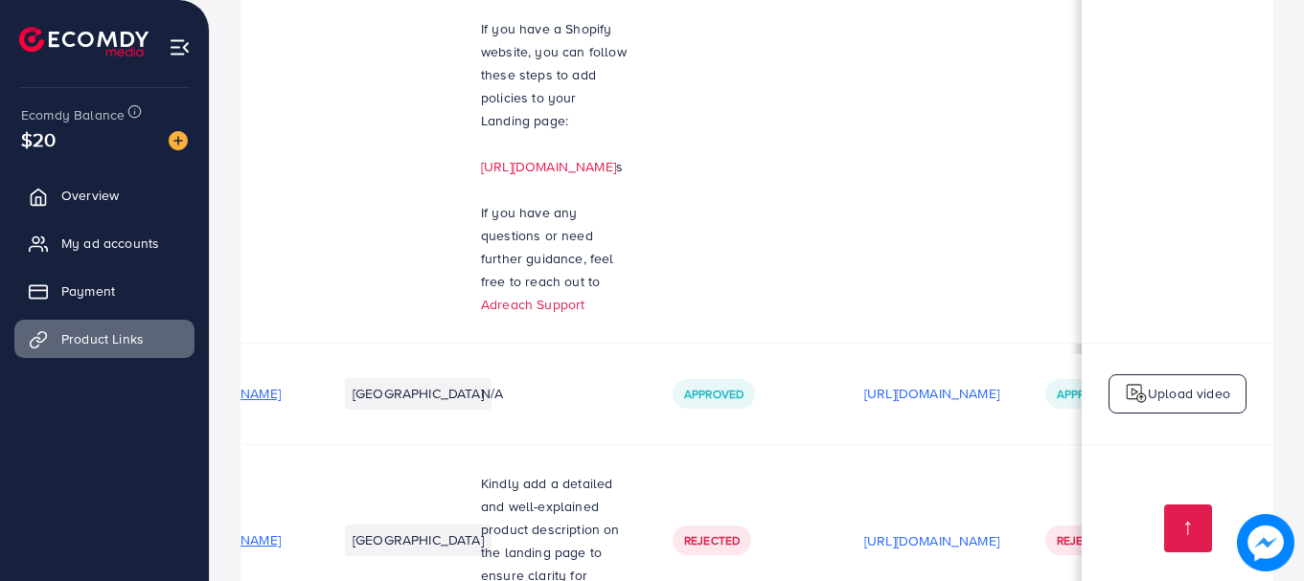
scroll to position [0, 0]
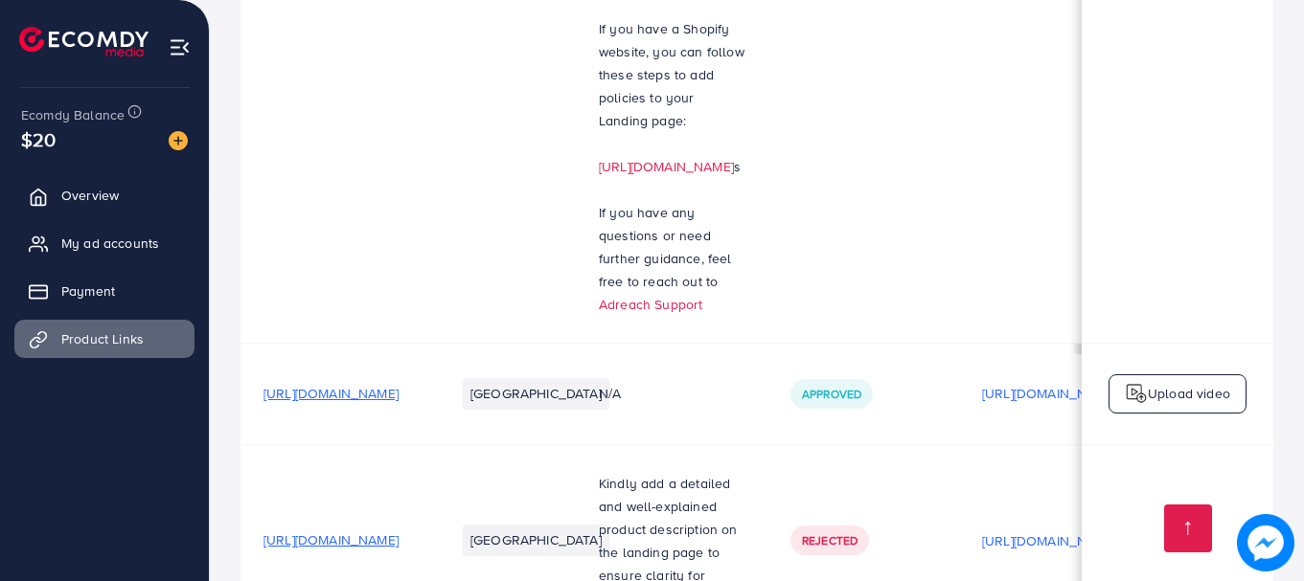
drag, startPoint x: 255, startPoint y: 437, endPoint x: 611, endPoint y: 443, distance: 356.4
drag, startPoint x: 596, startPoint y: 489, endPoint x: 831, endPoint y: 499, distance: 234.9
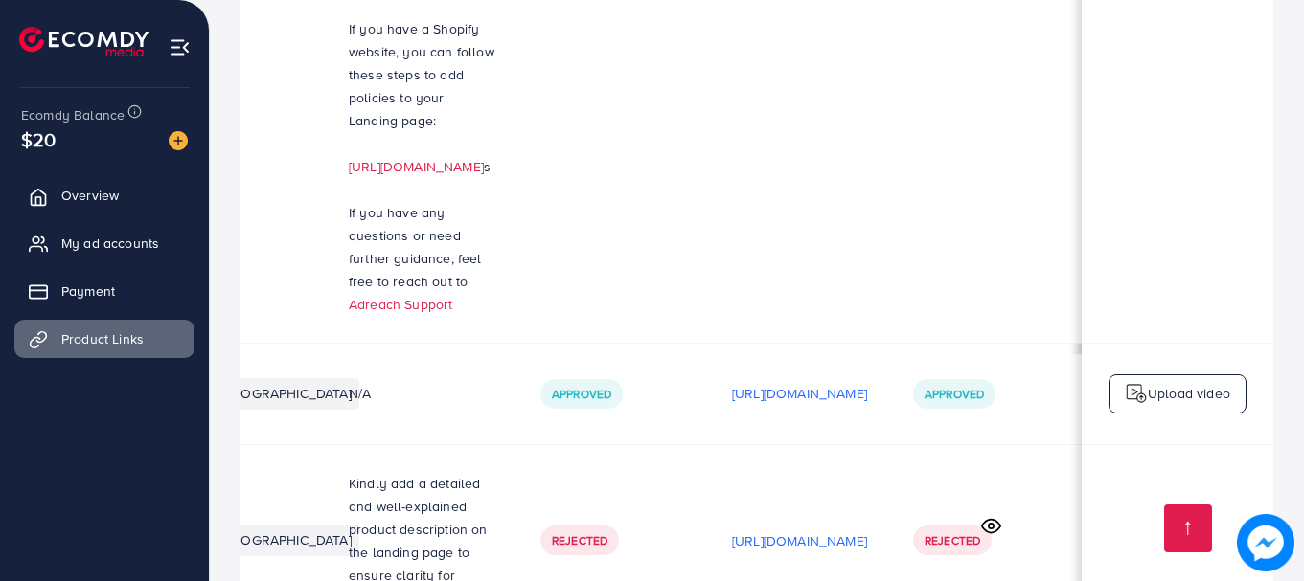
scroll to position [0, 530]
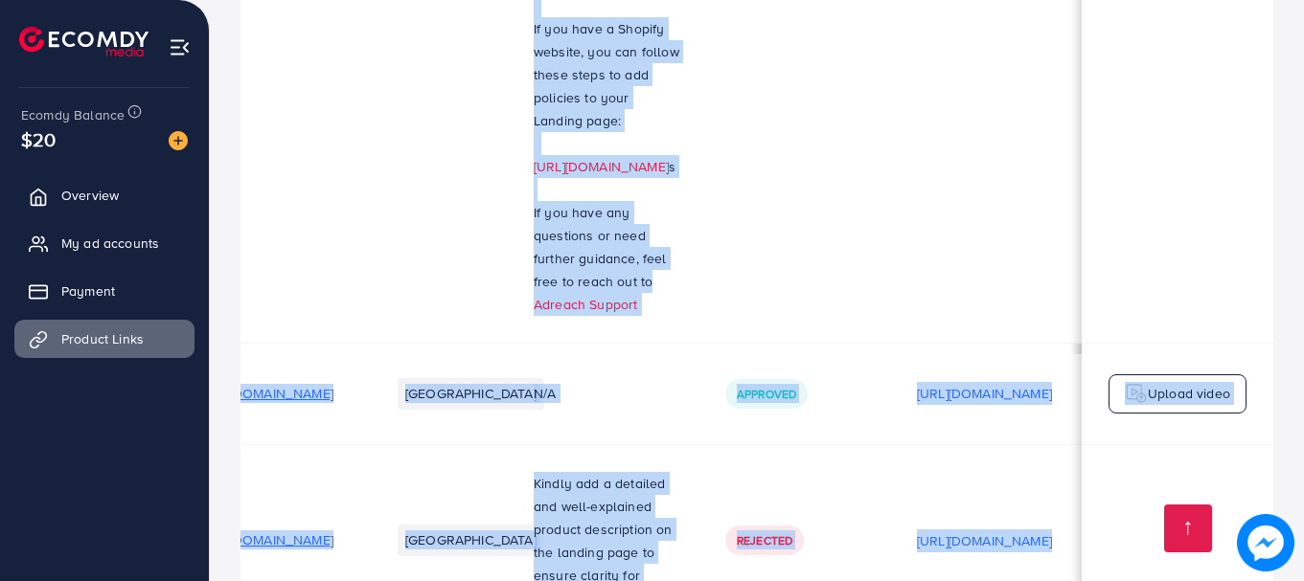
scroll to position [0, 0]
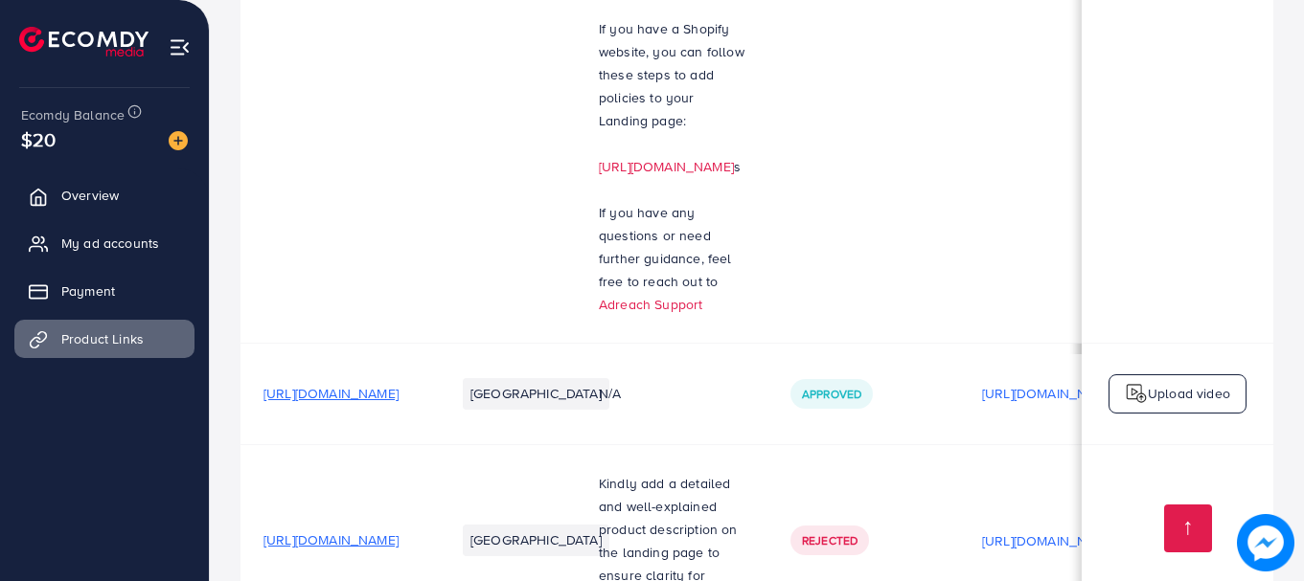
click at [112, 232] on link "My ad accounts" at bounding box center [104, 243] width 180 height 38
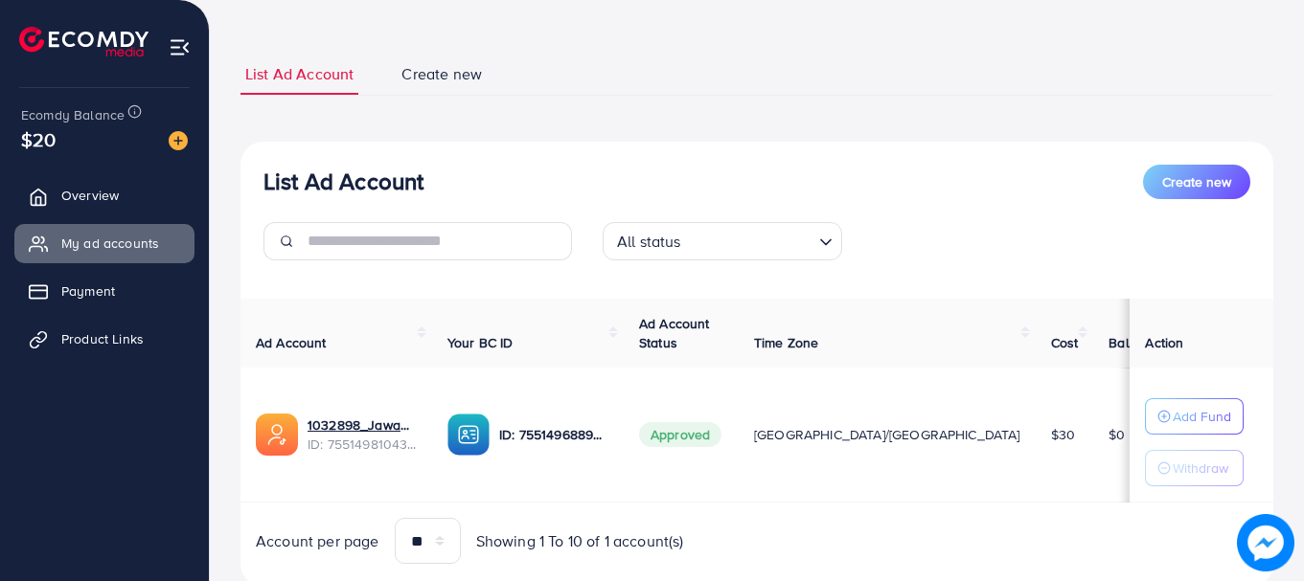
scroll to position [131, 0]
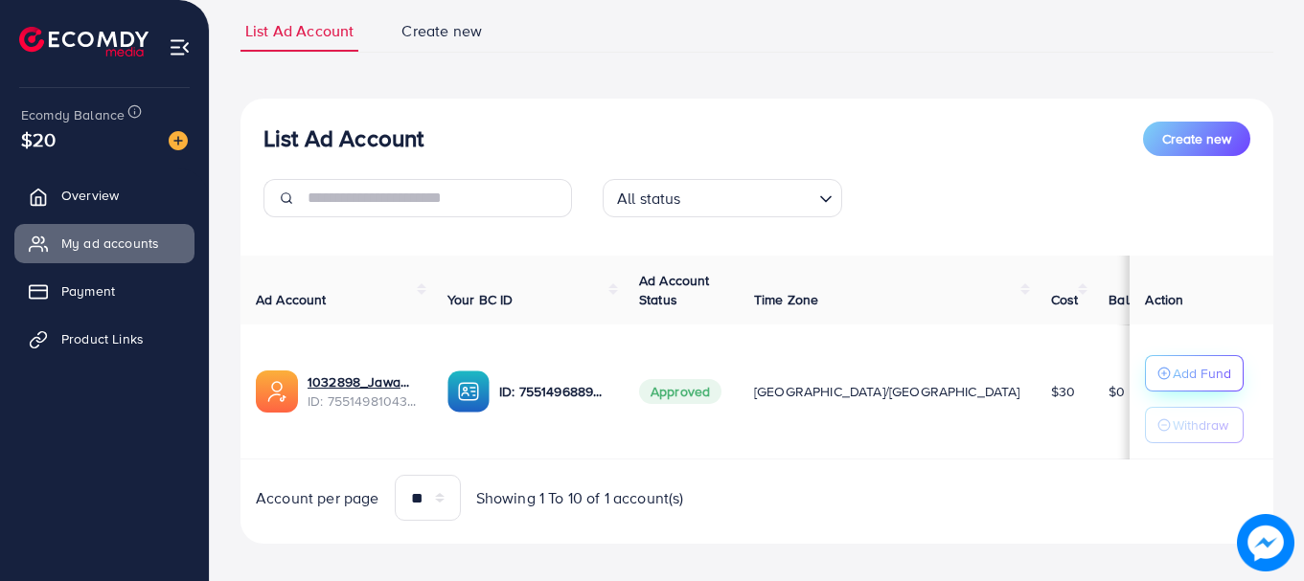
click at [1172, 380] on p "Add Fund" at bounding box center [1201, 373] width 58 height 23
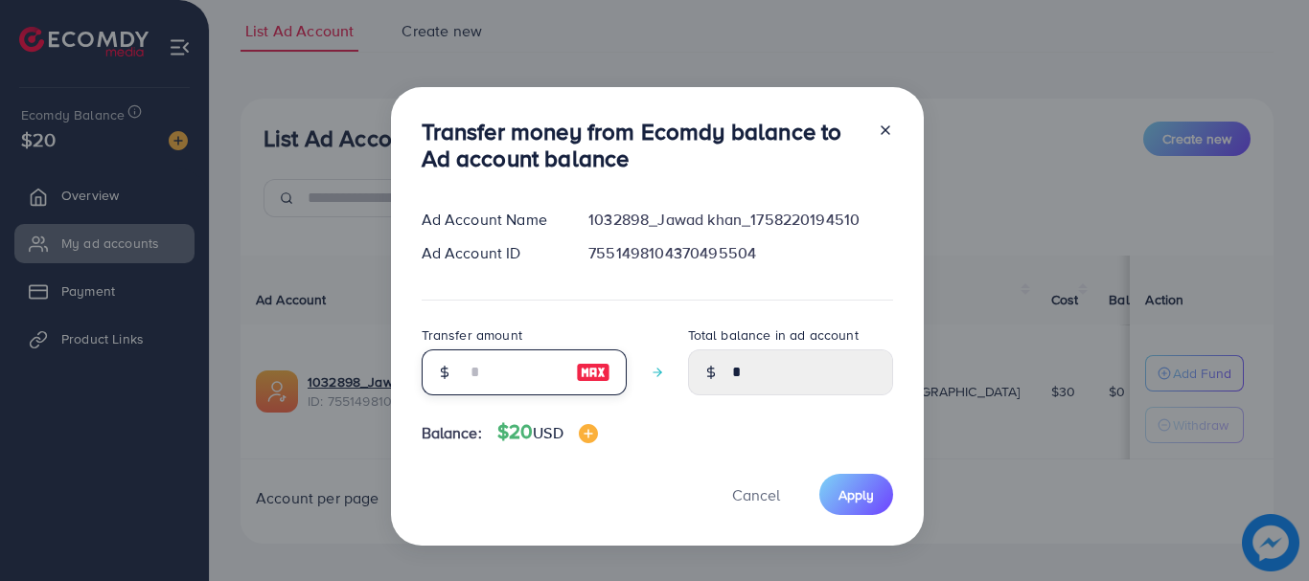
click at [532, 385] on input "number" at bounding box center [514, 373] width 96 height 46
type input "*"
type input "****"
type input "**"
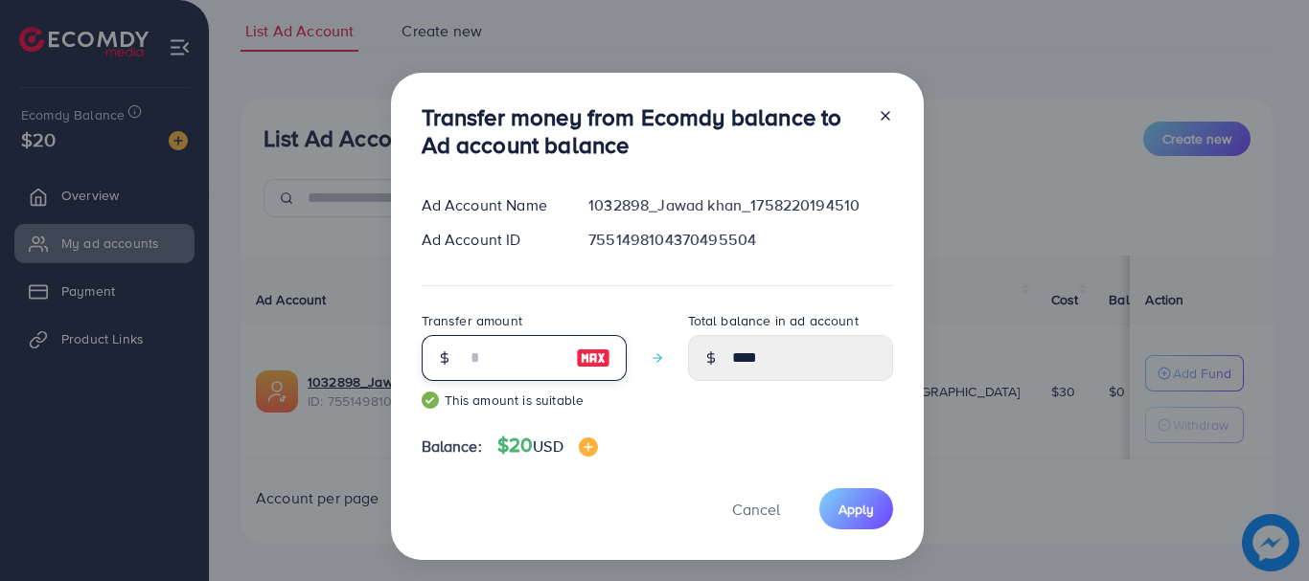
type input "*****"
type input "**"
click at [861, 514] on span "Apply" at bounding box center [855, 509] width 35 height 19
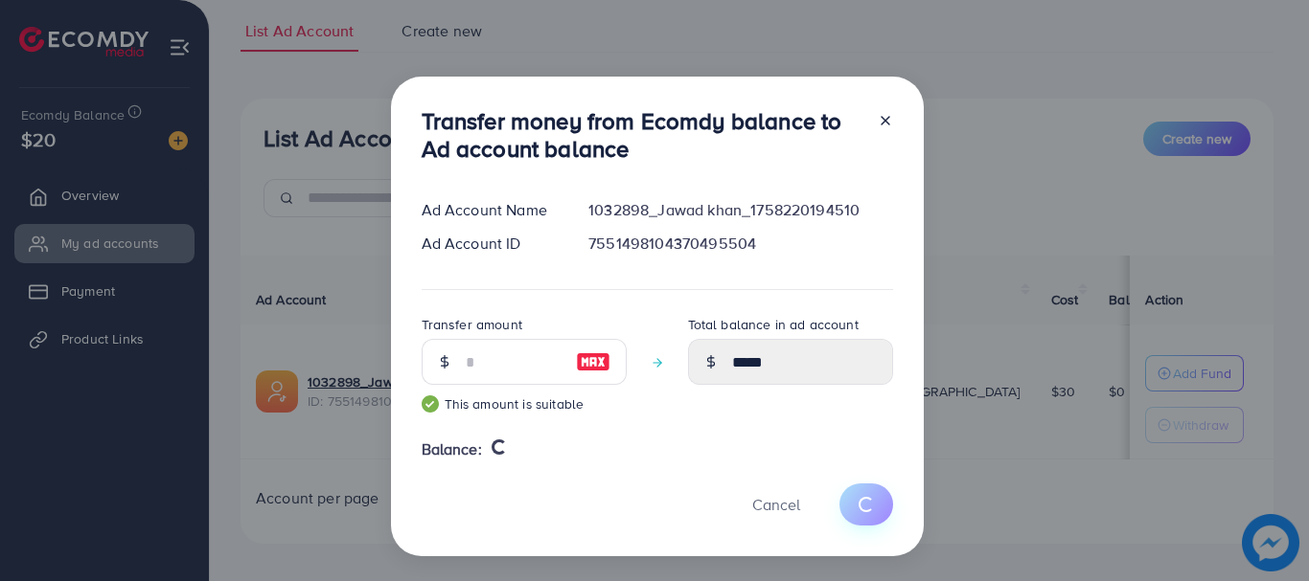
type input "*"
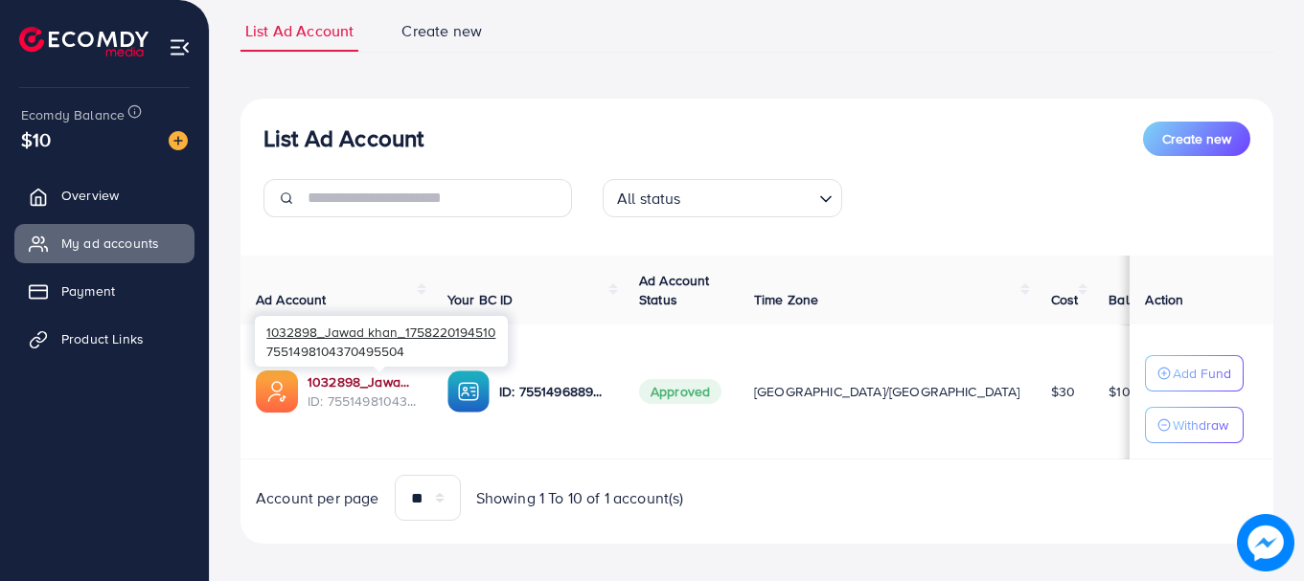
click at [395, 380] on link "1032898_Jawad khan_1758220194510" at bounding box center [361, 382] width 109 height 19
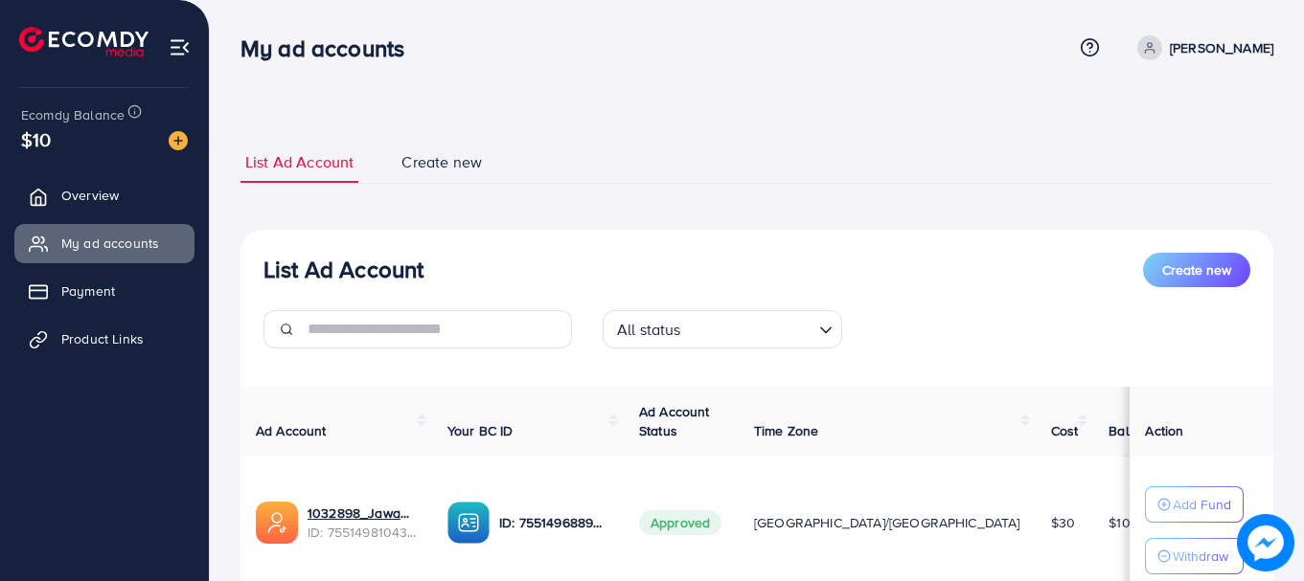
scroll to position [148, 0]
